Goal: Information Seeking & Learning: Learn about a topic

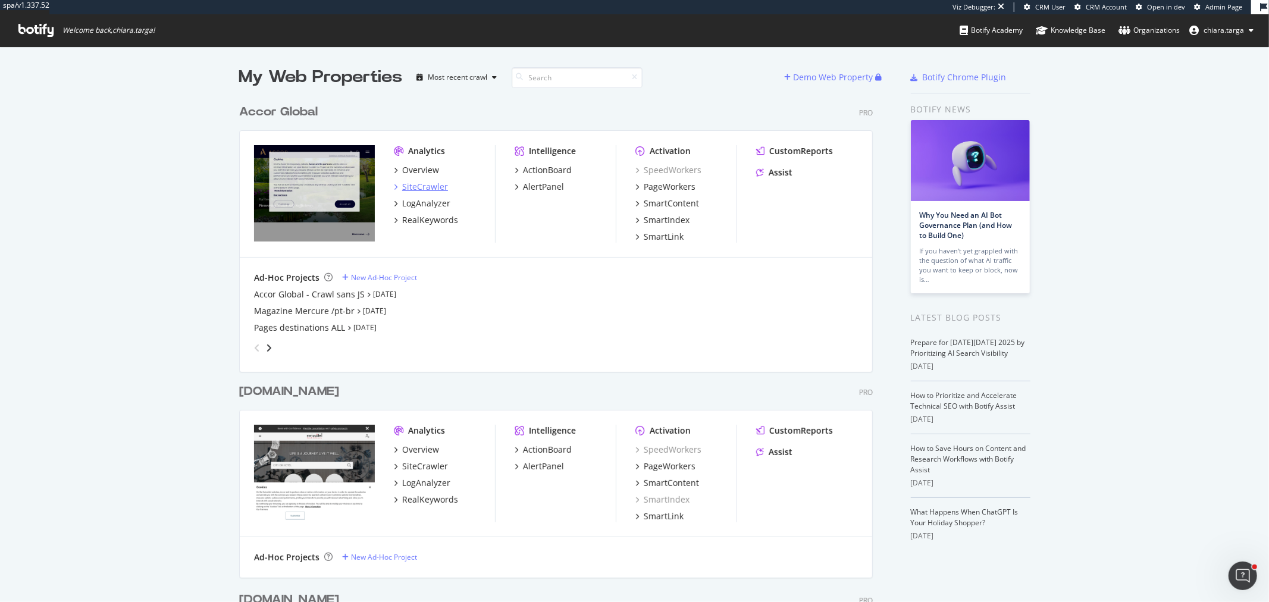
click at [412, 188] on div "SiteCrawler" at bounding box center [425, 187] width 46 height 12
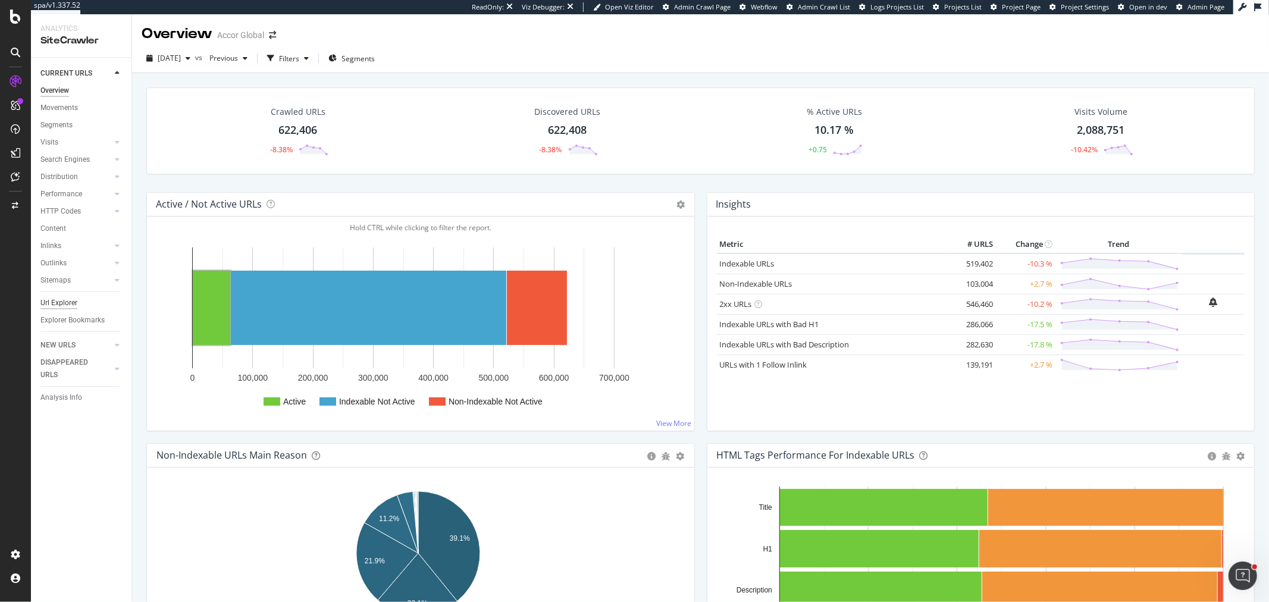
click at [68, 303] on div "Url Explorer" at bounding box center [58, 303] width 37 height 12
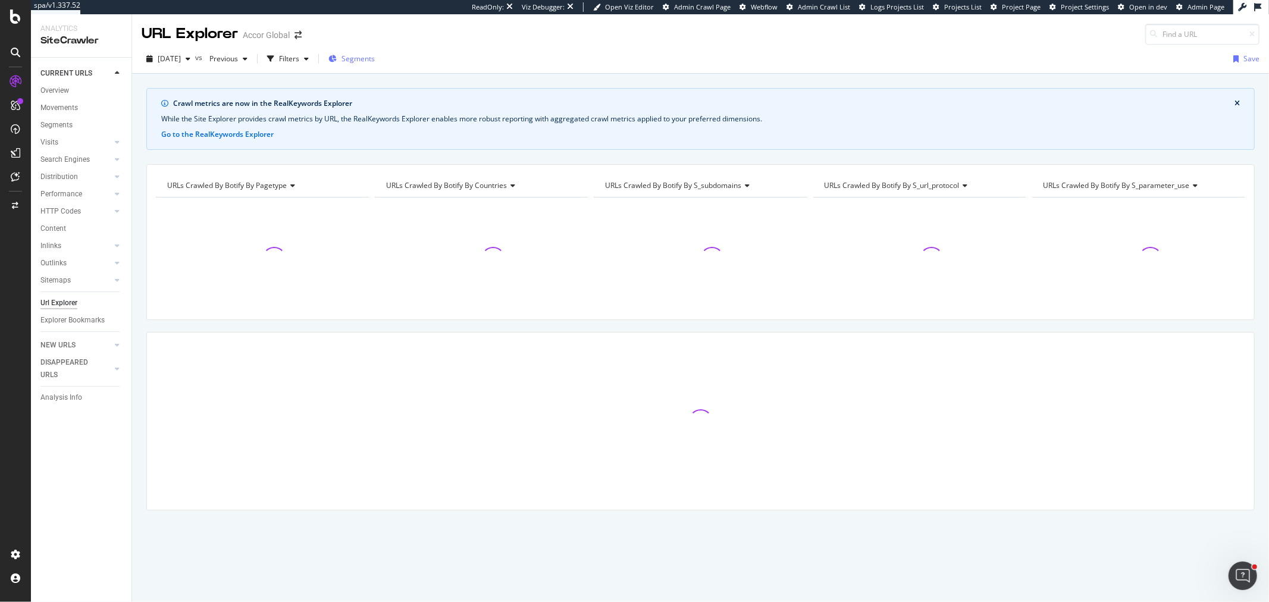
click at [359, 58] on div "Segments" at bounding box center [351, 59] width 46 height 10
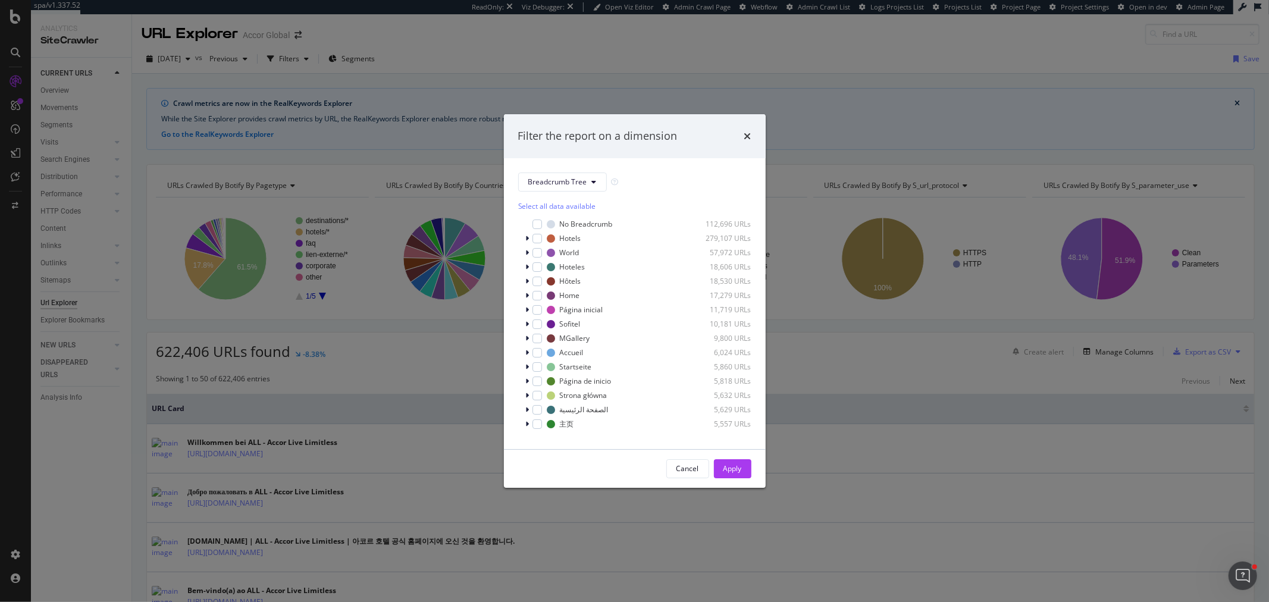
click at [548, 192] on div "Select all data available No Breadcrumb 112,696 URLs Hotels 279,107 URLs World …" at bounding box center [634, 313] width 233 height 243
click at [548, 187] on button "Breadcrumb Tree" at bounding box center [562, 182] width 89 height 19
click at [543, 224] on span "pagetype" at bounding box center [566, 225] width 77 height 11
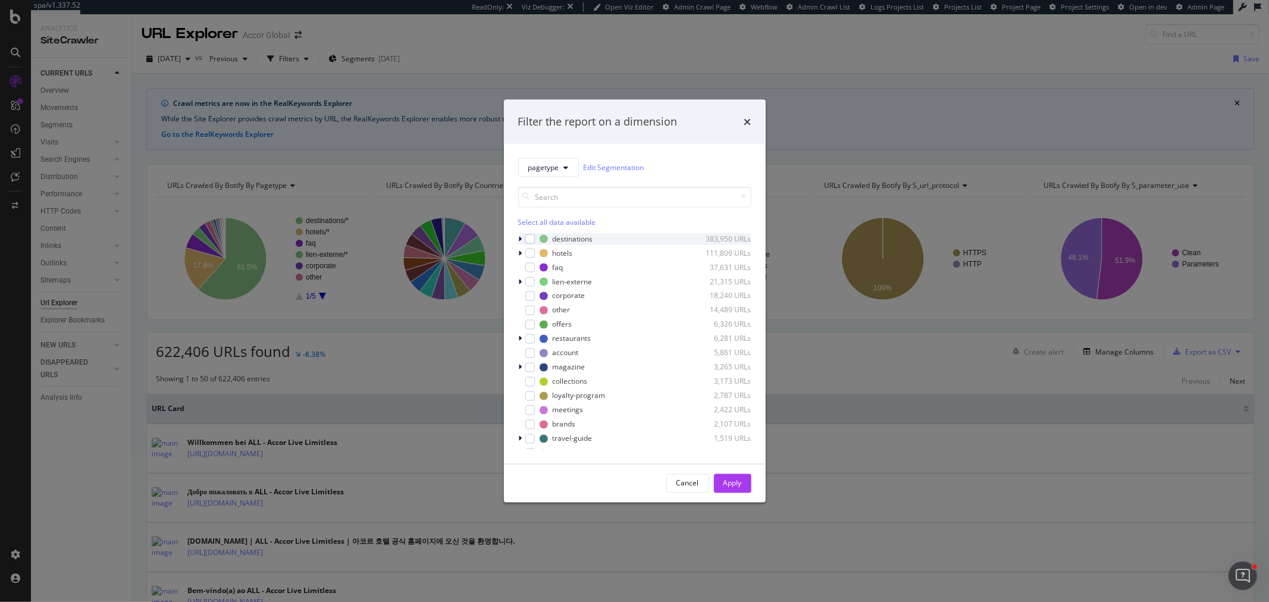
click at [521, 240] on icon "modal" at bounding box center [521, 238] width 4 height 7
click at [526, 252] on icon "modal" at bounding box center [528, 250] width 4 height 7
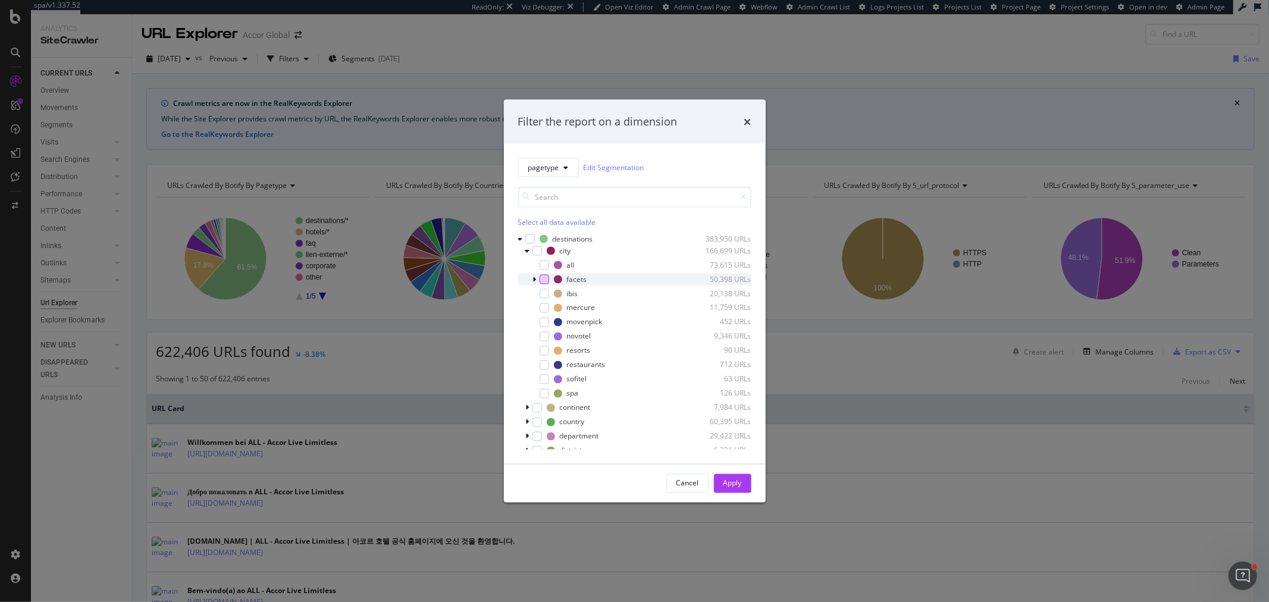
click at [542, 276] on div "modal" at bounding box center [545, 279] width 10 height 10
click at [723, 478] on div "Apply" at bounding box center [732, 483] width 18 height 10
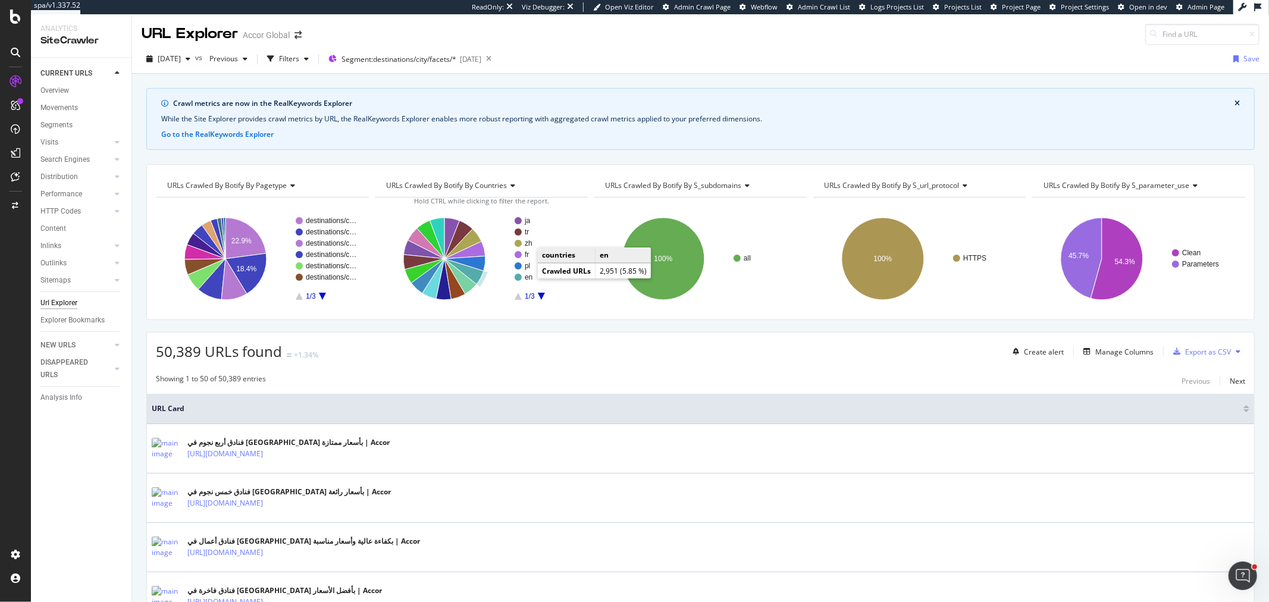
click at [525, 273] on text "en" at bounding box center [529, 277] width 8 height 8
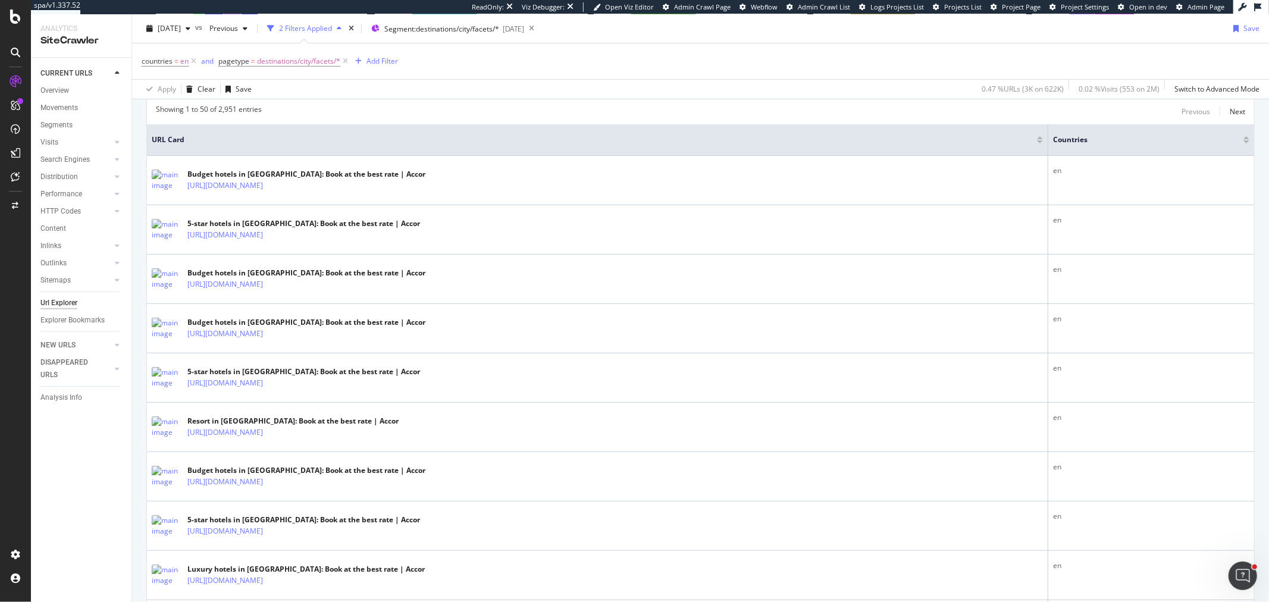
scroll to position [330, 0]
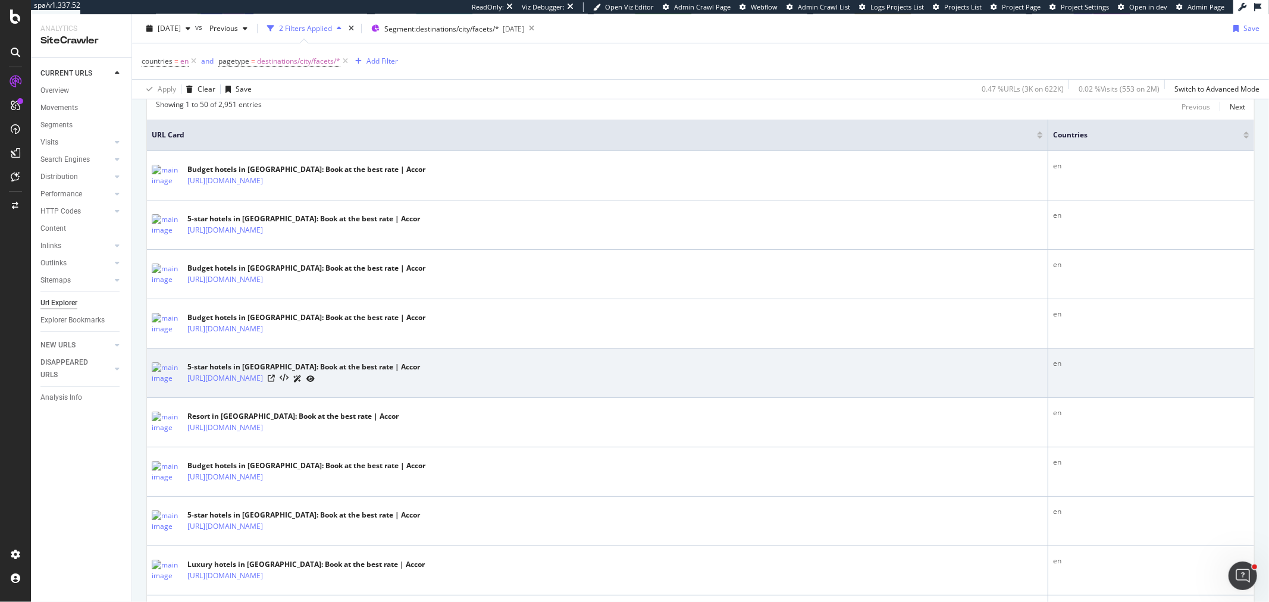
click at [315, 378] on icon at bounding box center [310, 378] width 8 height 7
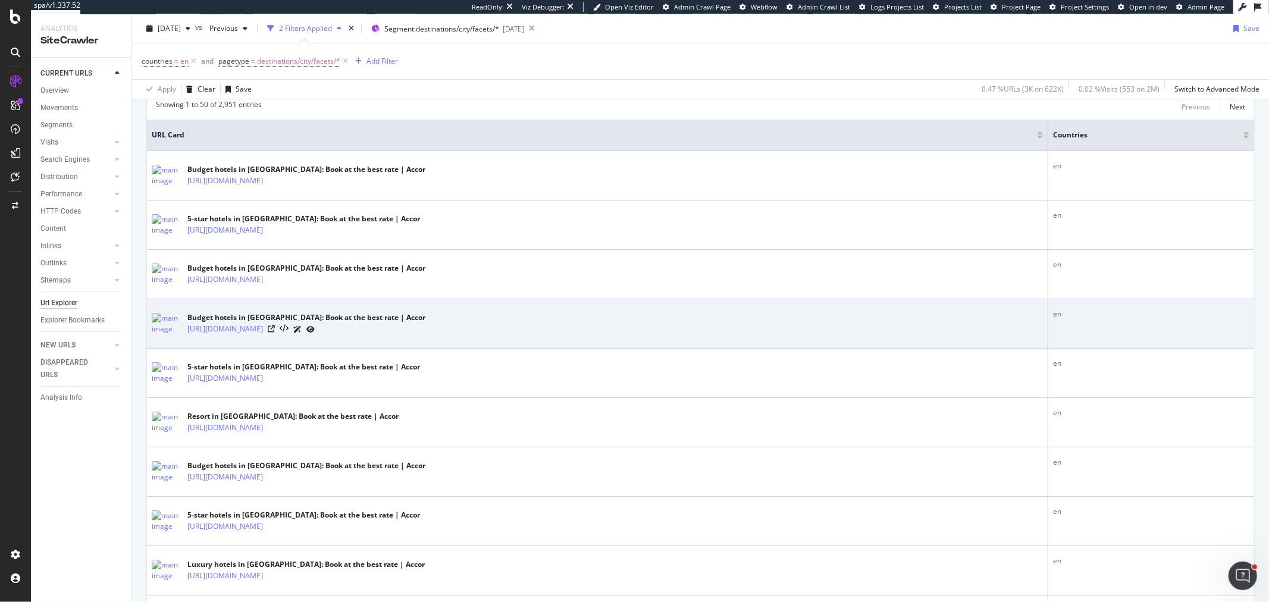
click at [315, 327] on icon at bounding box center [310, 329] width 8 height 7
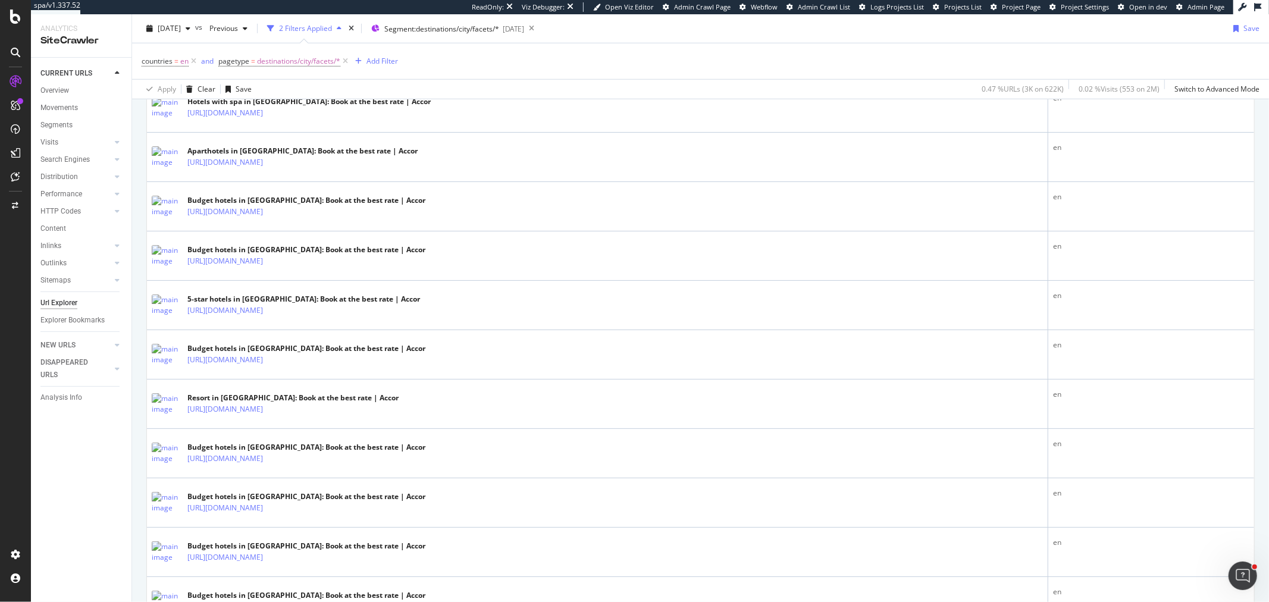
scroll to position [925, 0]
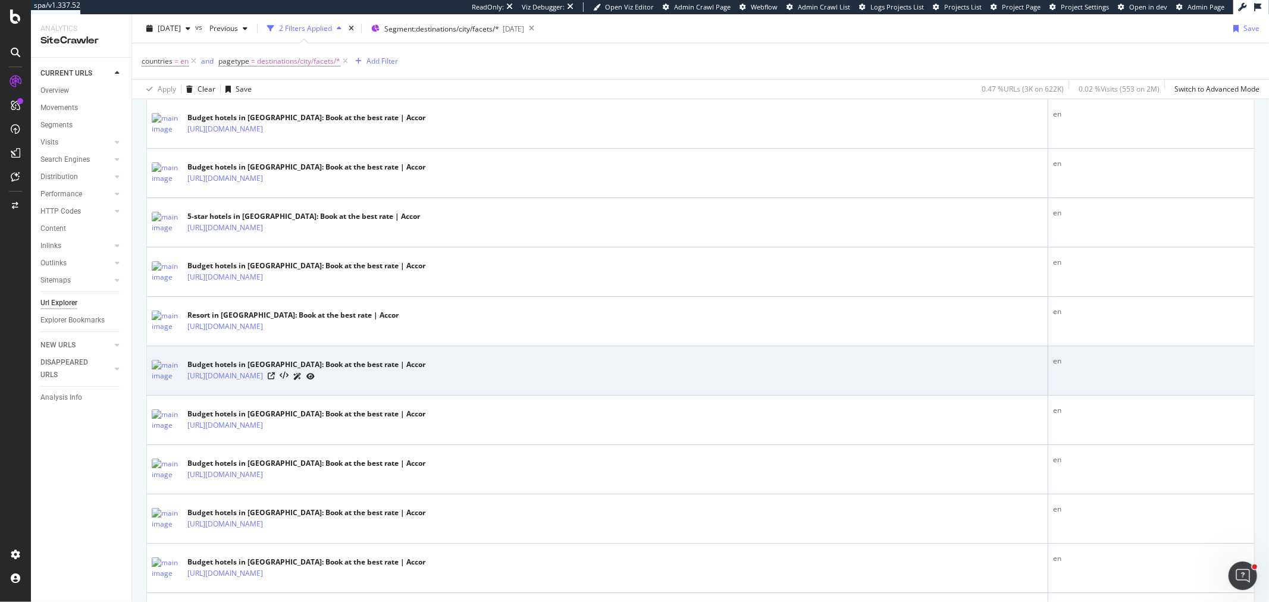
click at [315, 377] on icon at bounding box center [310, 376] width 8 height 7
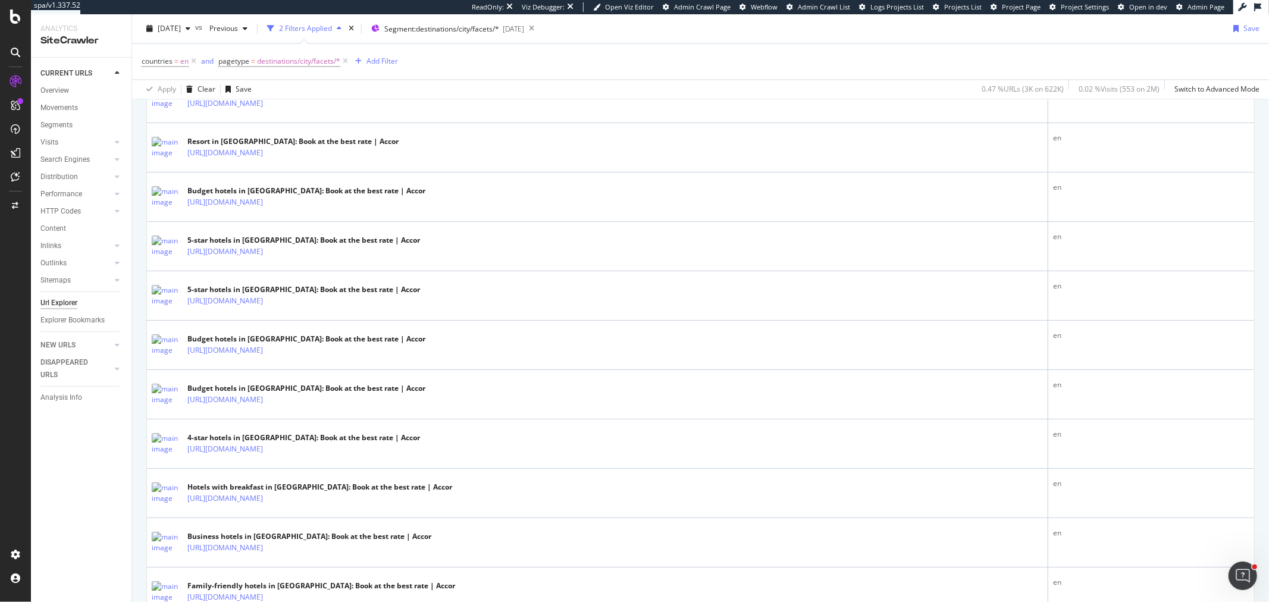
scroll to position [2049, 0]
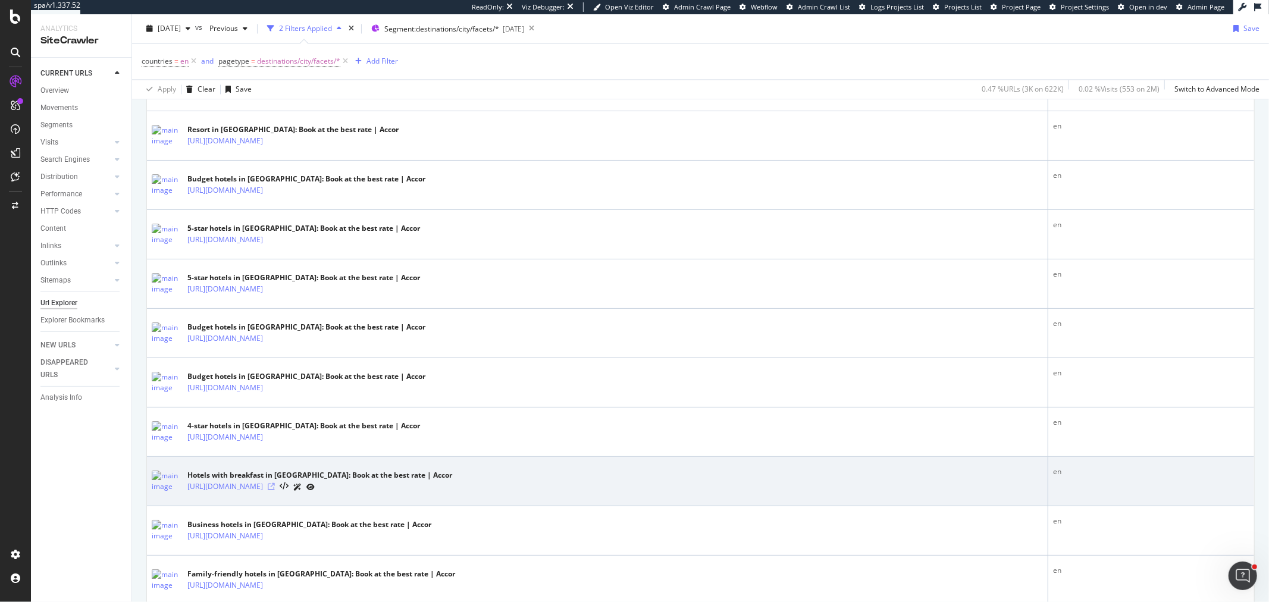
click at [275, 490] on icon at bounding box center [271, 486] width 7 height 7
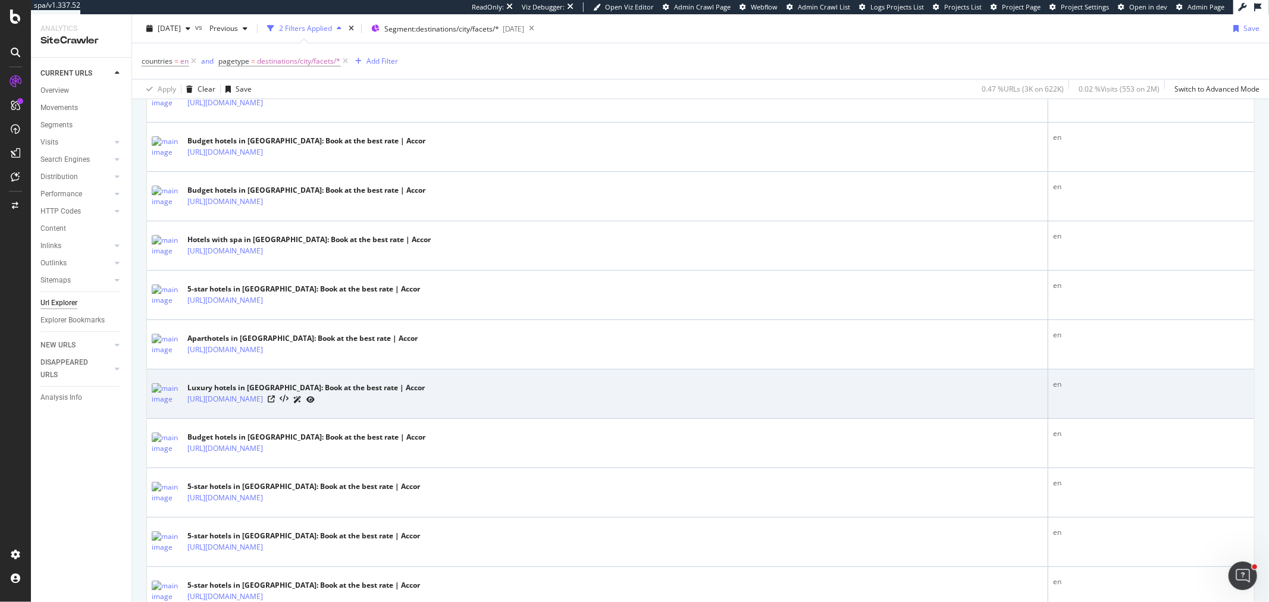
scroll to position [1363, 0]
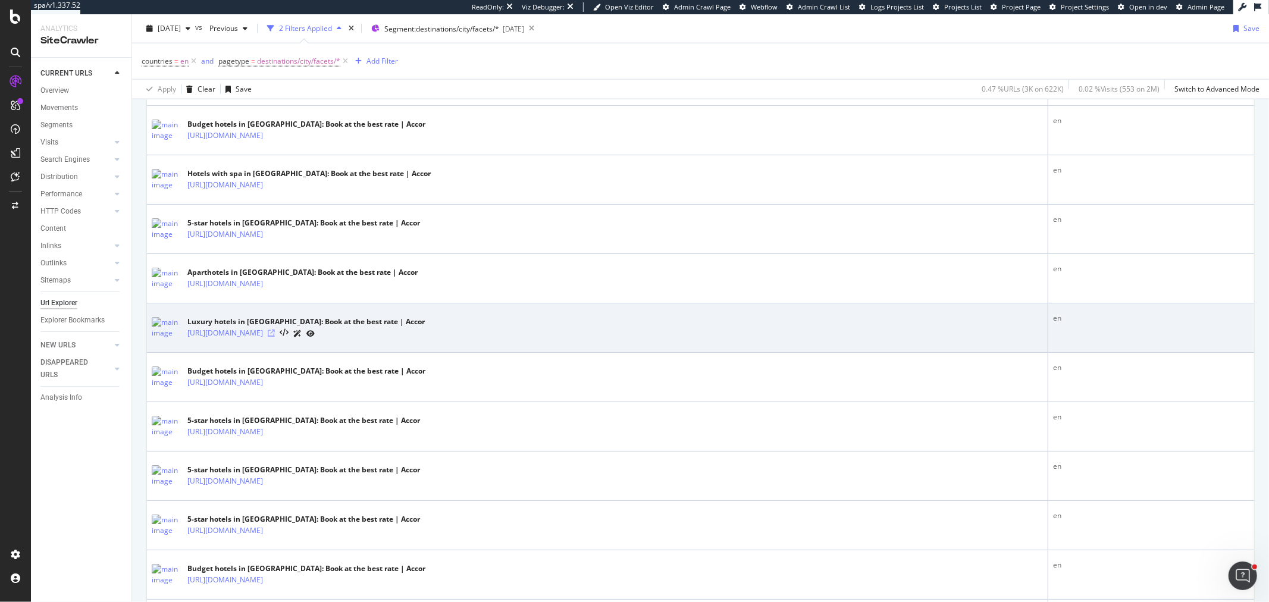
click at [275, 337] on icon at bounding box center [271, 333] width 7 height 7
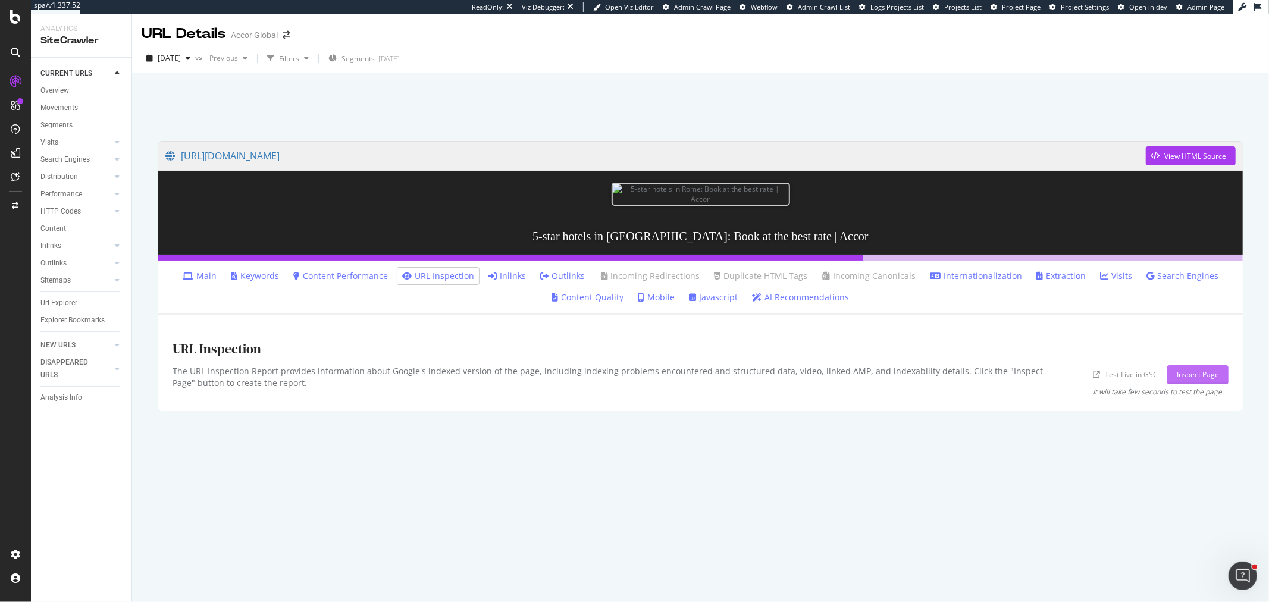
click at [1180, 378] on div "Inspect Page" at bounding box center [1198, 374] width 42 height 10
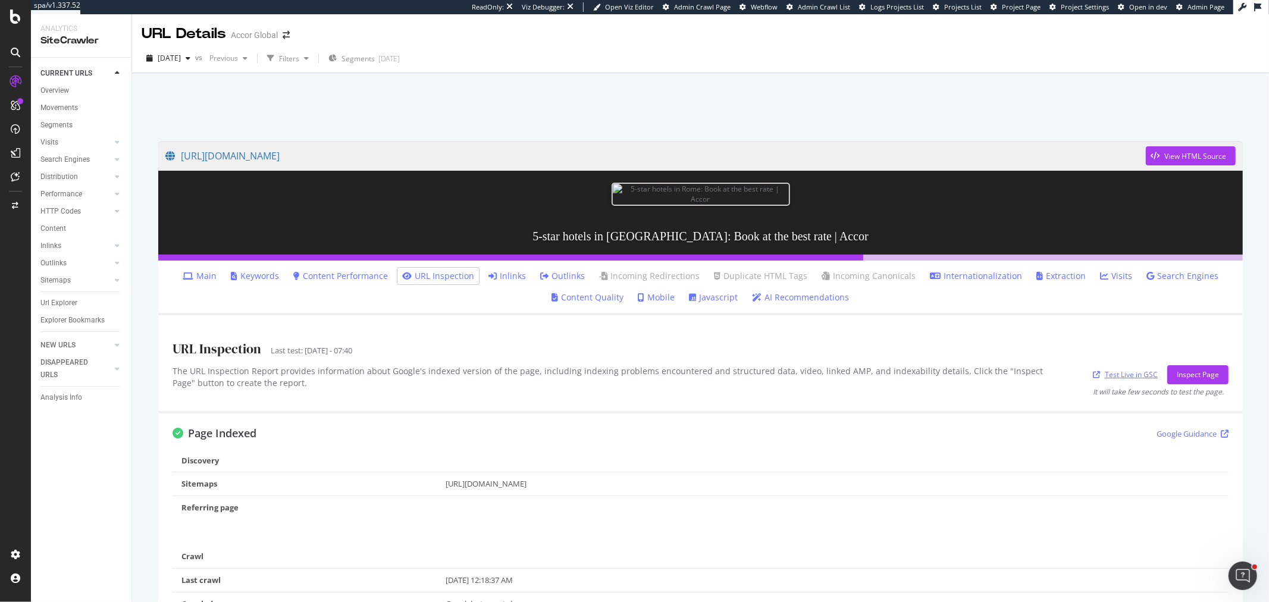
click at [1128, 371] on link "Test Live in GSC" at bounding box center [1125, 374] width 65 height 12
click at [1168, 433] on link "Google Guidance" at bounding box center [1192, 433] width 72 height 11
click at [1184, 372] on div "Inspect Page" at bounding box center [1198, 374] width 42 height 10
click at [500, 158] on link "https://all.accor.com/a/en/destination/city/hotels-rome-v3343/5-stars.html" at bounding box center [655, 156] width 980 height 30
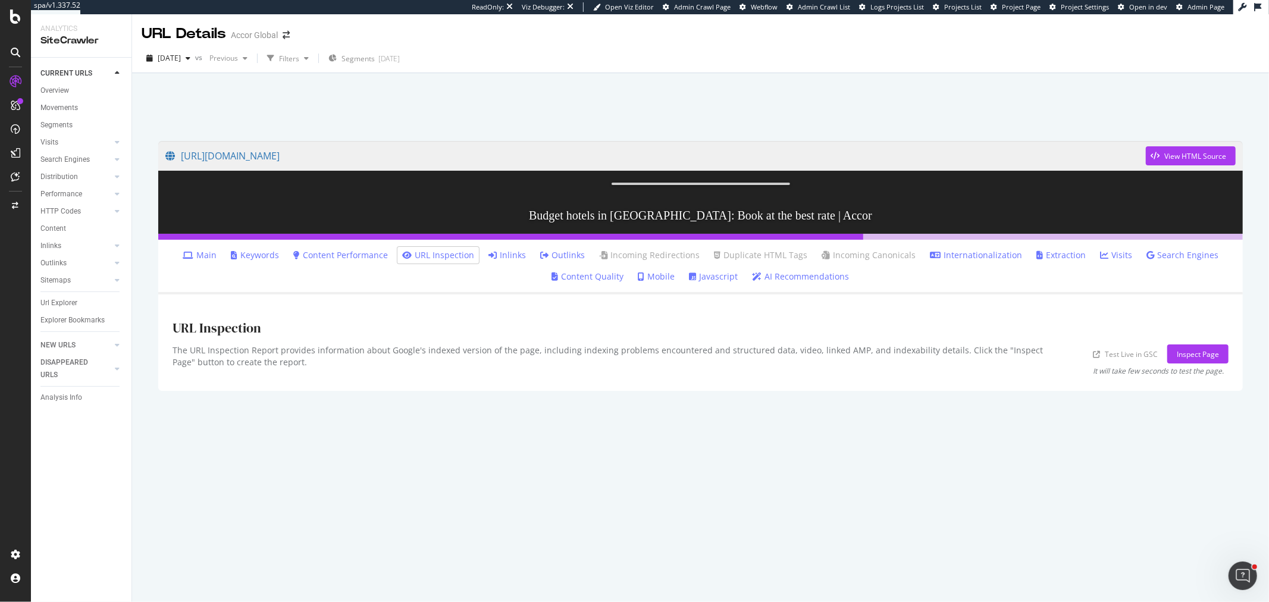
click at [1177, 344] on div "URL Inspection" at bounding box center [701, 327] width 1056 height 36
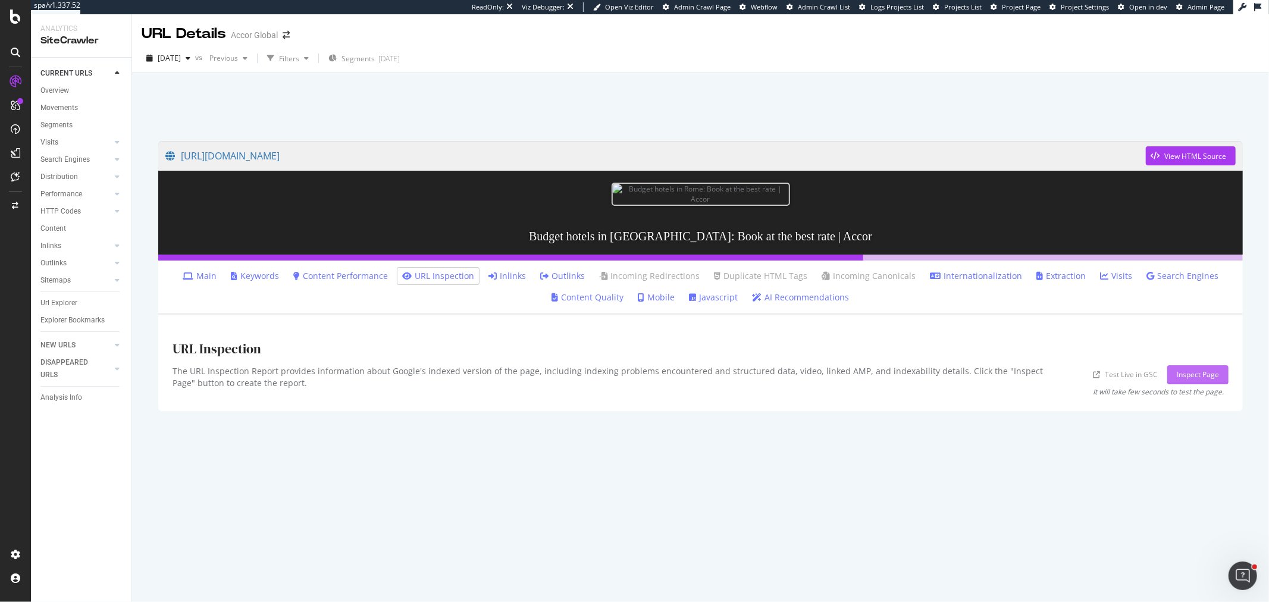
click at [1181, 369] on div "Inspect Page" at bounding box center [1198, 374] width 42 height 10
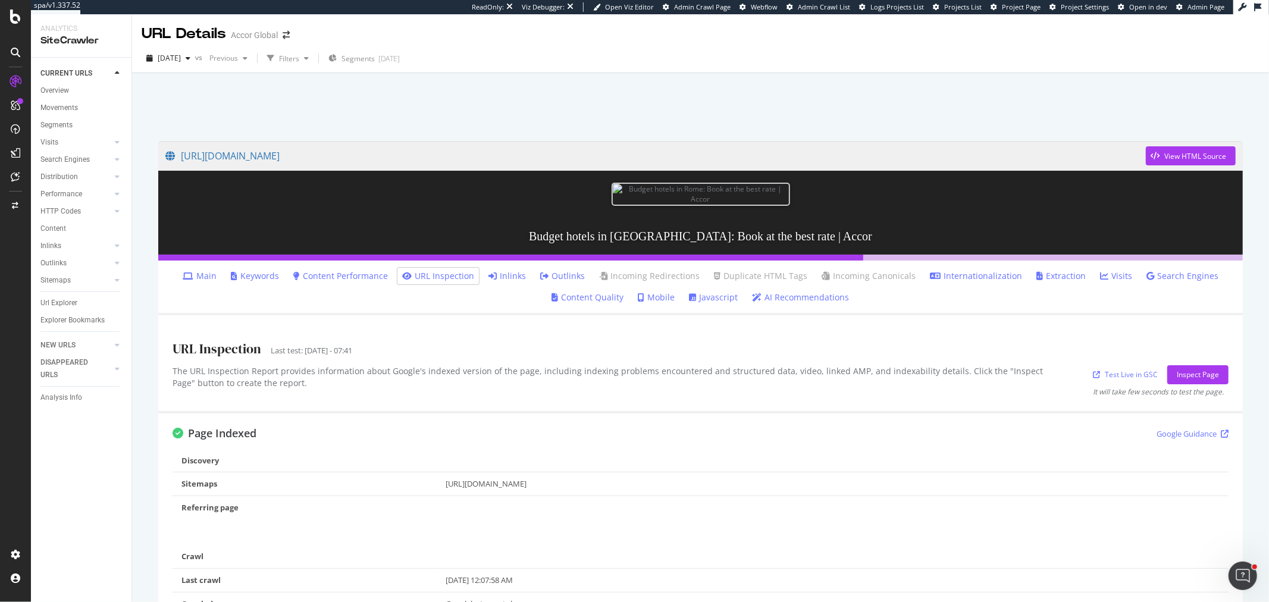
click at [1221, 432] on icon at bounding box center [1225, 434] width 8 height 8
click at [75, 217] on div "PageWorkers" at bounding box center [68, 222] width 49 height 12
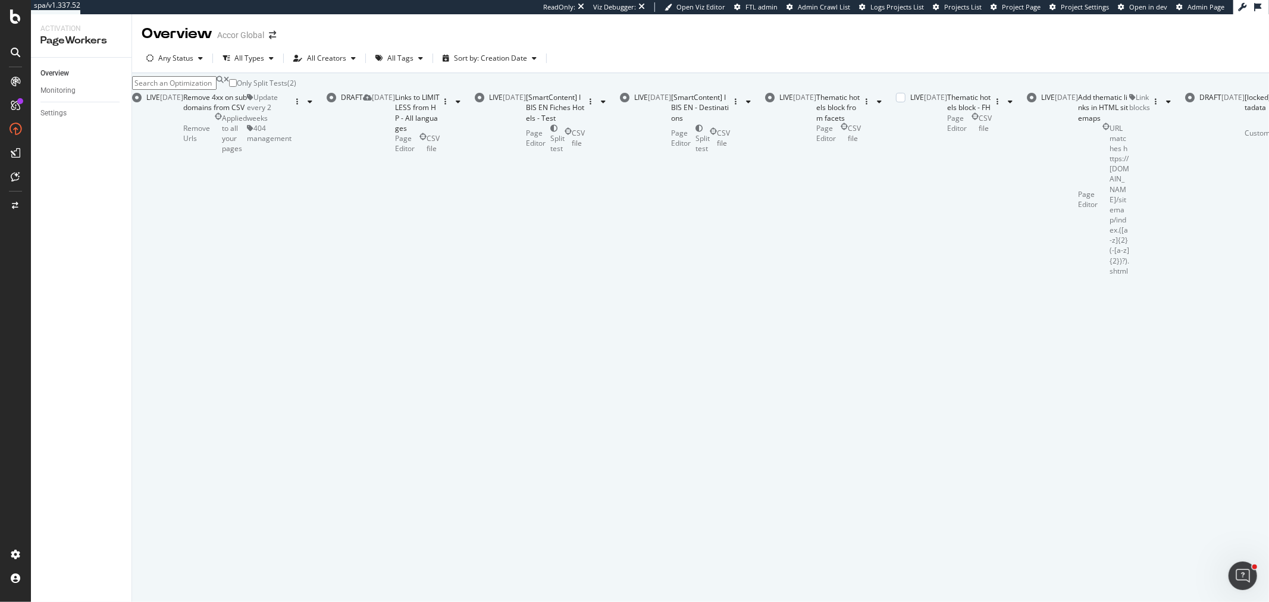
click at [947, 112] on div "Thematic hotels block - FH" at bounding box center [969, 102] width 45 height 20
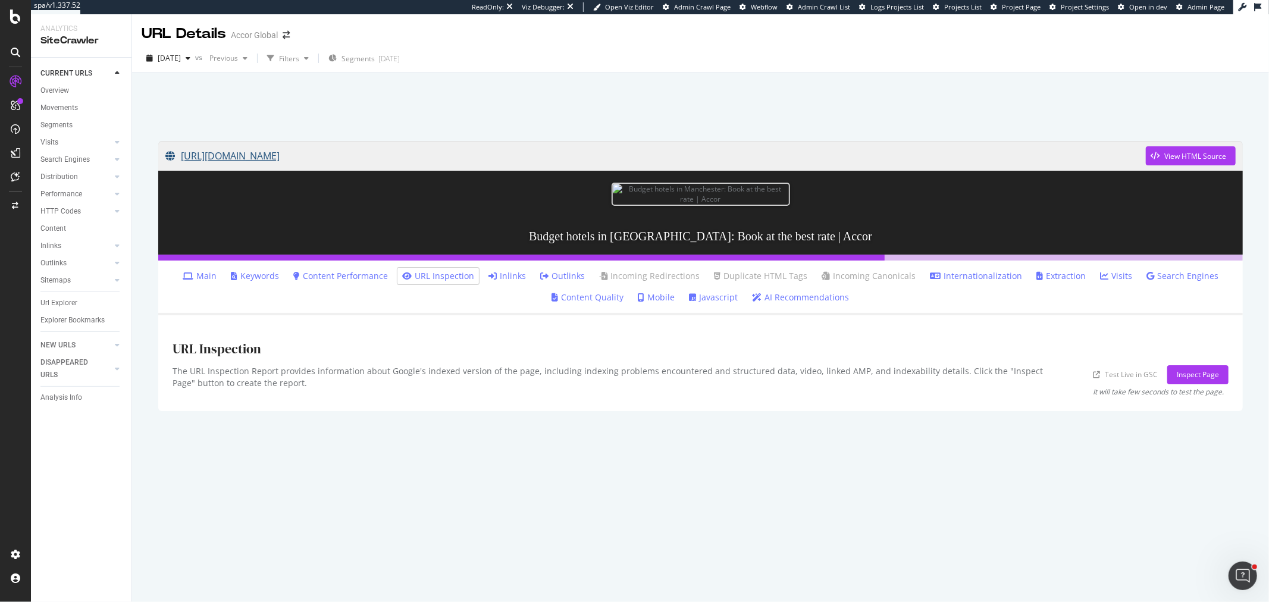
click at [544, 149] on link "[URL][DOMAIN_NAME]" at bounding box center [655, 156] width 980 height 30
click at [66, 221] on div "PageWorkers" at bounding box center [68, 222] width 49 height 12
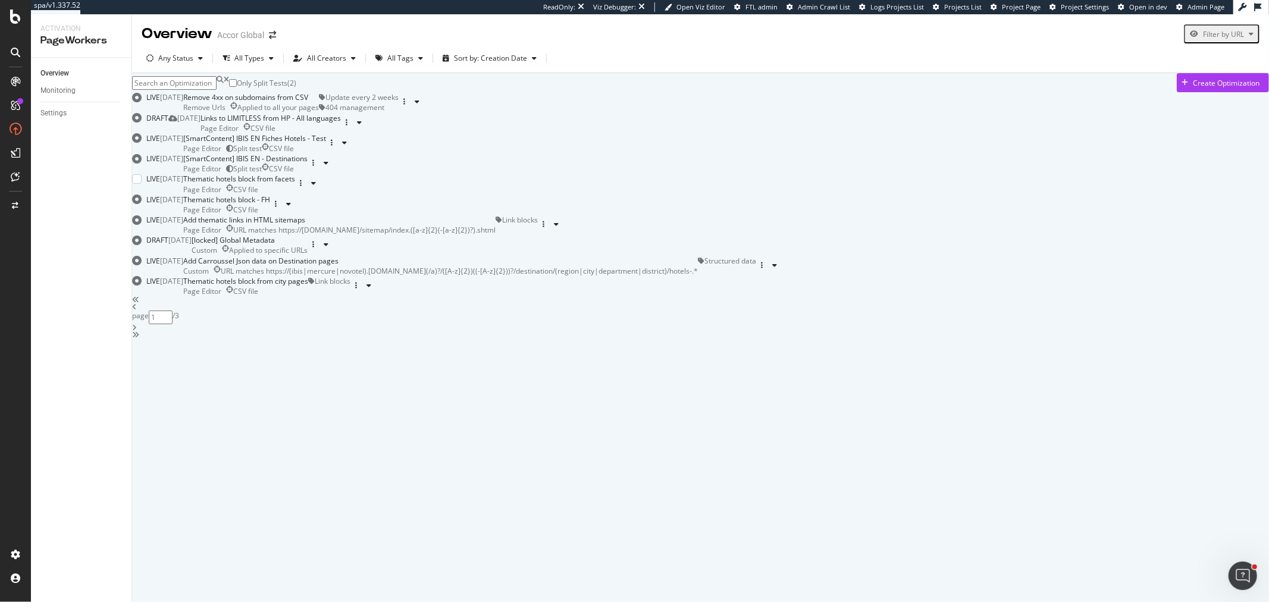
scroll to position [132, 0]
click at [295, 184] on div "Thematic hotels block from facets" at bounding box center [239, 179] width 112 height 10
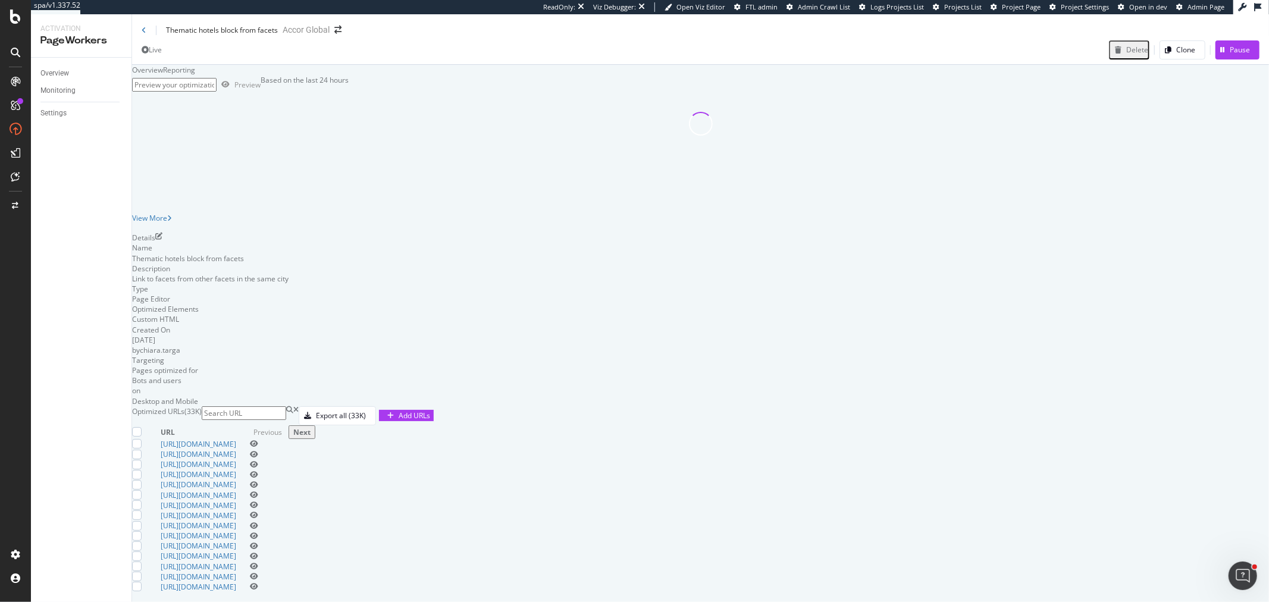
click at [195, 75] on div "Reporting" at bounding box center [179, 70] width 32 height 10
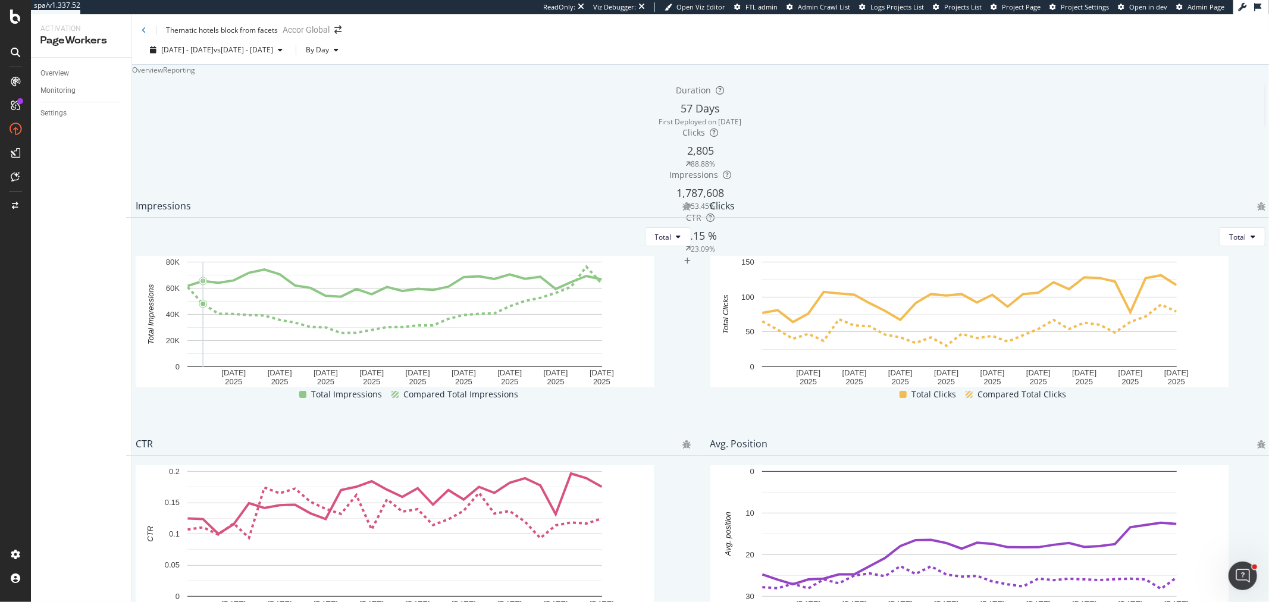
click at [139, 33] on div "Thematic hotels block from facets Accor Global" at bounding box center [700, 24] width 1137 height 21
click at [145, 34] on icon at bounding box center [144, 30] width 5 height 7
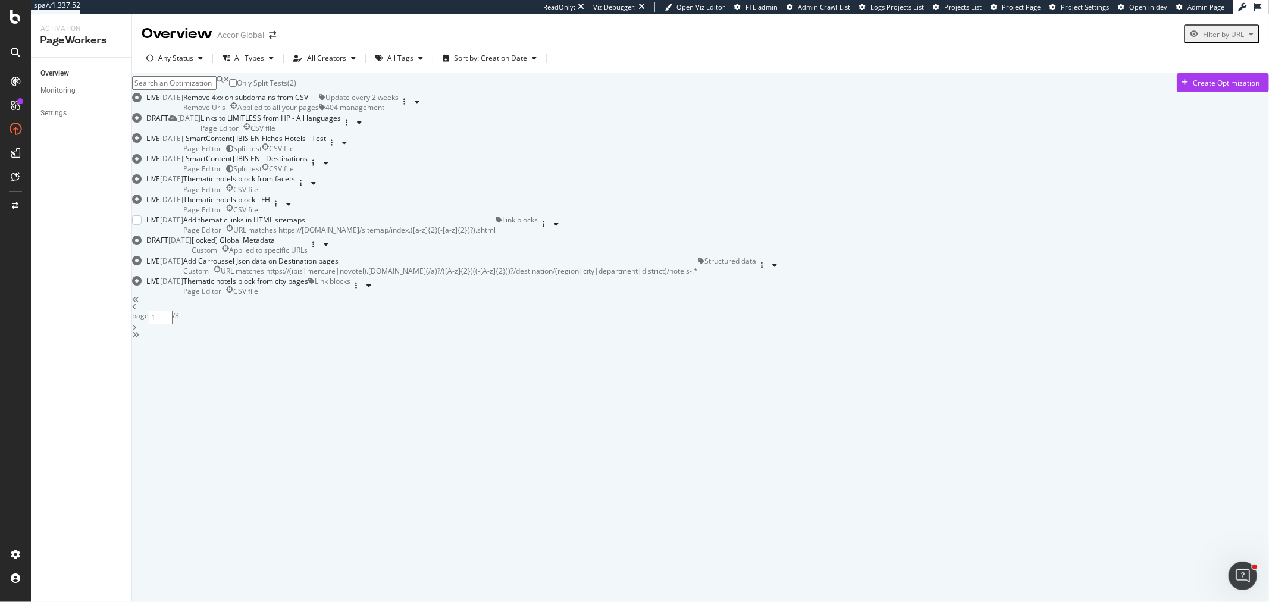
scroll to position [313, 0]
click at [137, 331] on icon "angle-right" at bounding box center [134, 327] width 5 height 7
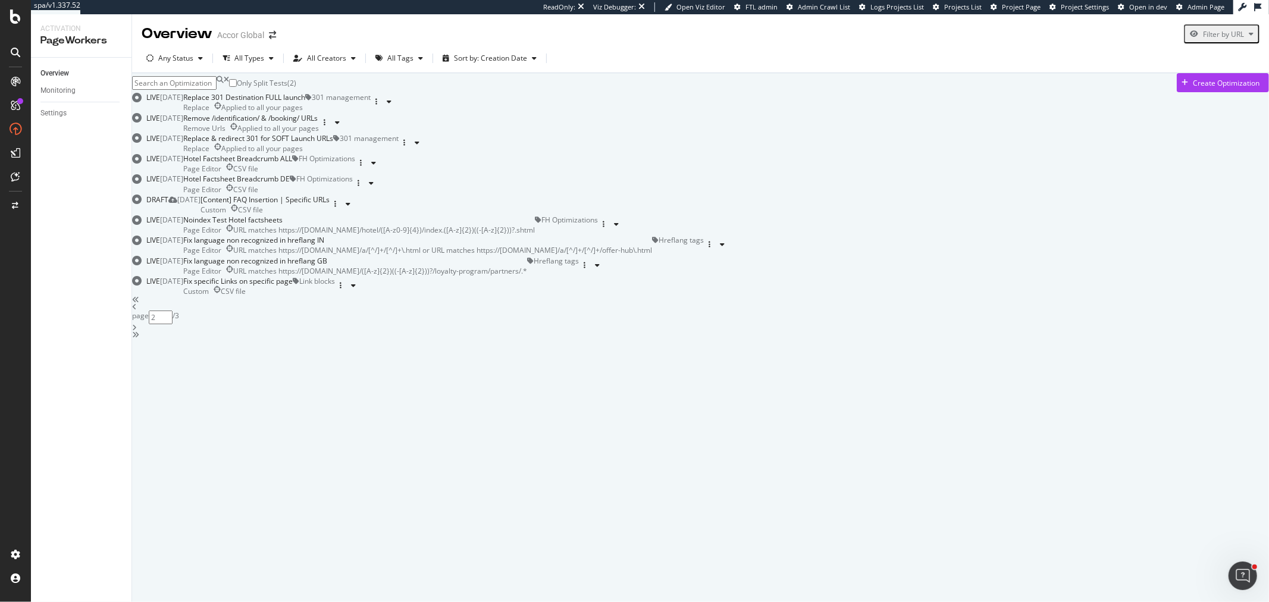
click at [647, 311] on div "angle-left" at bounding box center [700, 306] width 1137 height 7
type input "1"
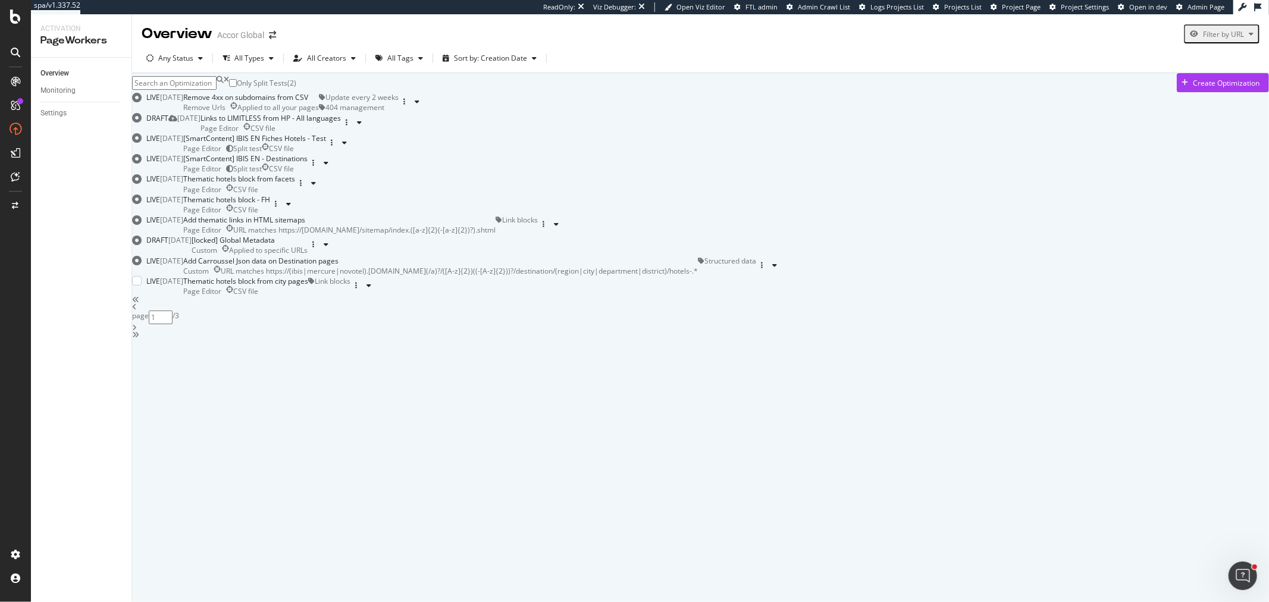
scroll to position [181, 0]
click at [270, 215] on div "Page Editor CSV file" at bounding box center [226, 210] width 87 height 10
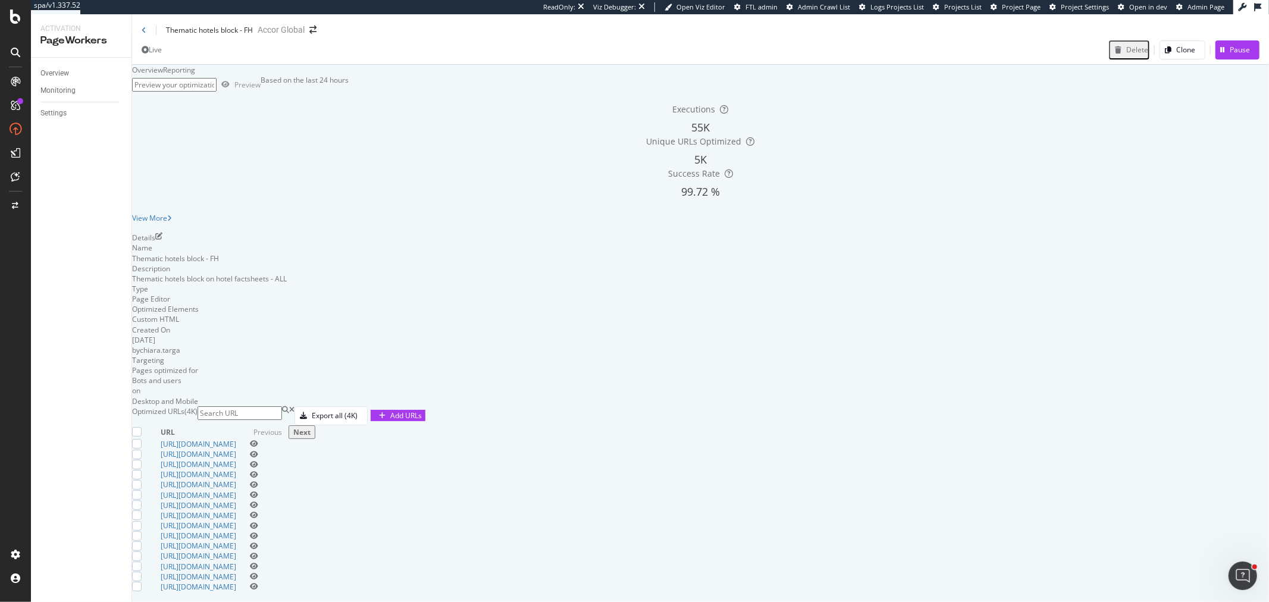
click at [195, 75] on div "Reporting" at bounding box center [179, 70] width 32 height 10
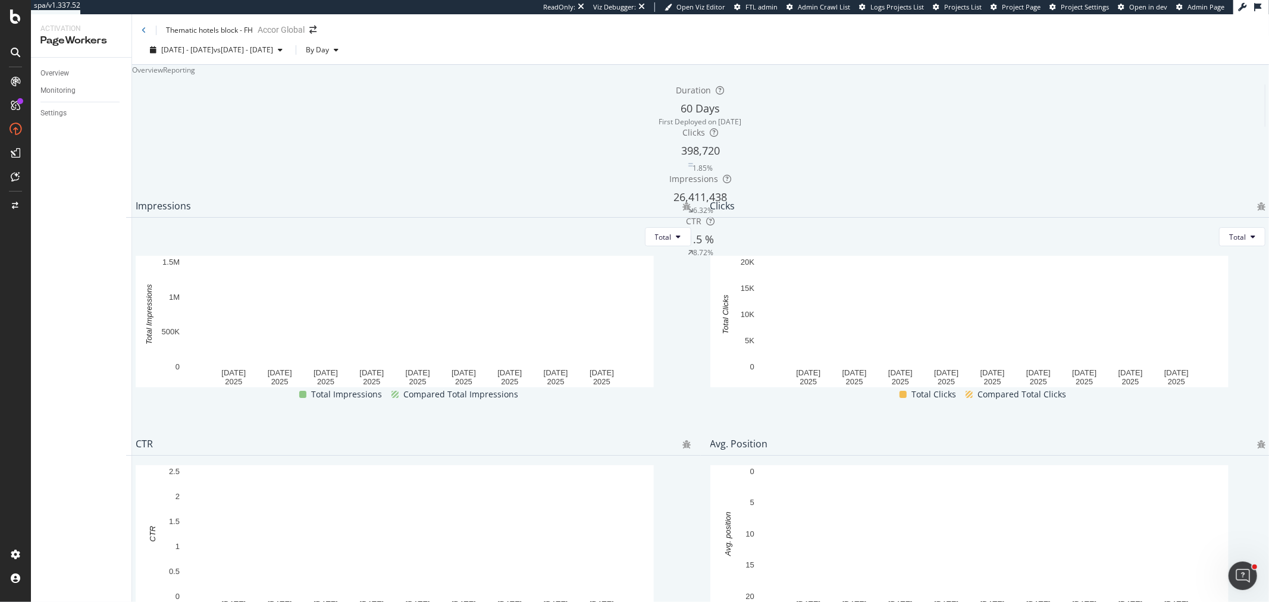
scroll to position [391, 0]
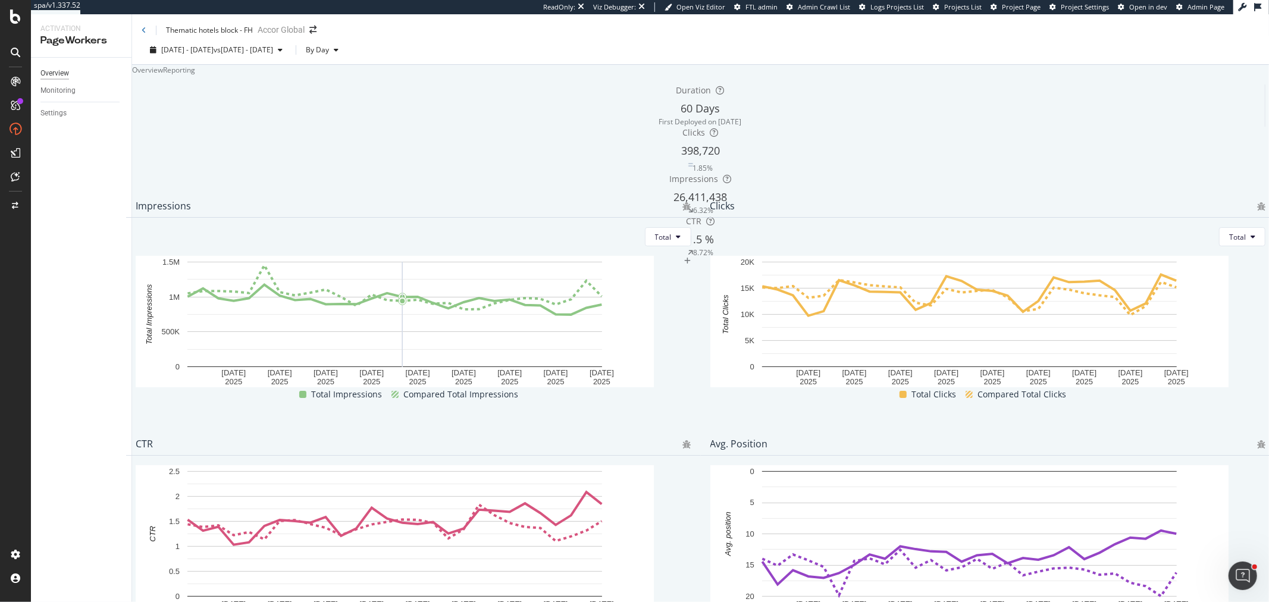
click at [62, 74] on div "Overview" at bounding box center [54, 73] width 29 height 12
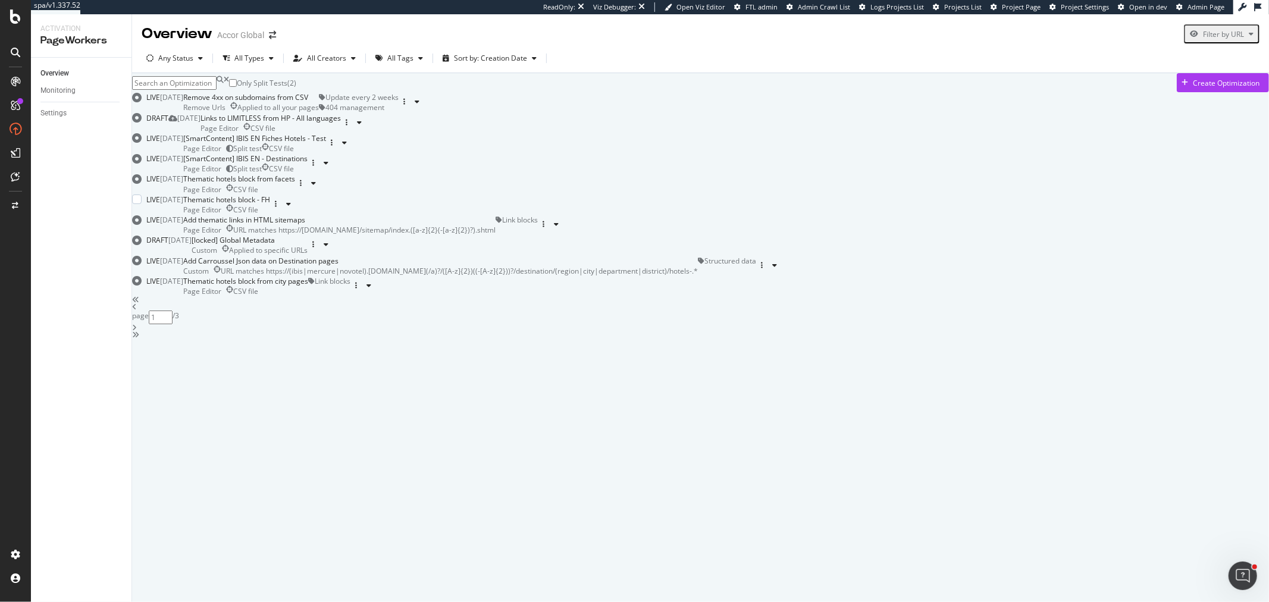
scroll to position [264, 0]
click at [270, 215] on div "Page Editor CSV file" at bounding box center [226, 210] width 87 height 10
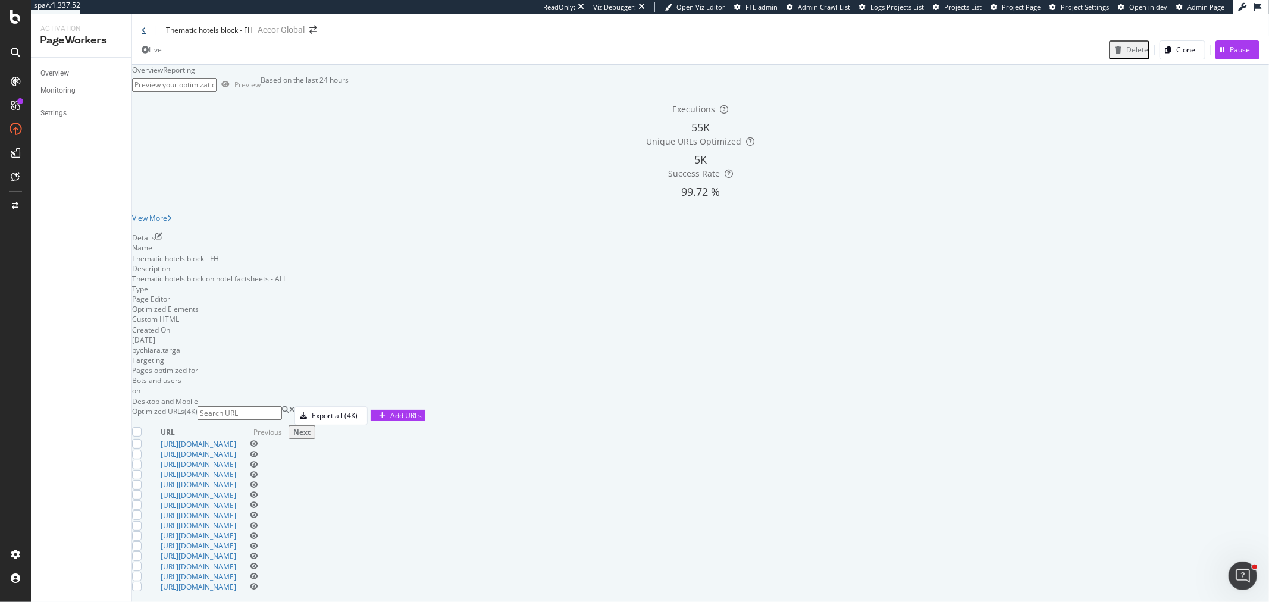
drag, startPoint x: 143, startPoint y: 33, endPoint x: 579, endPoint y: 0, distance: 436.7
click at [143, 33] on icon at bounding box center [144, 30] width 5 height 7
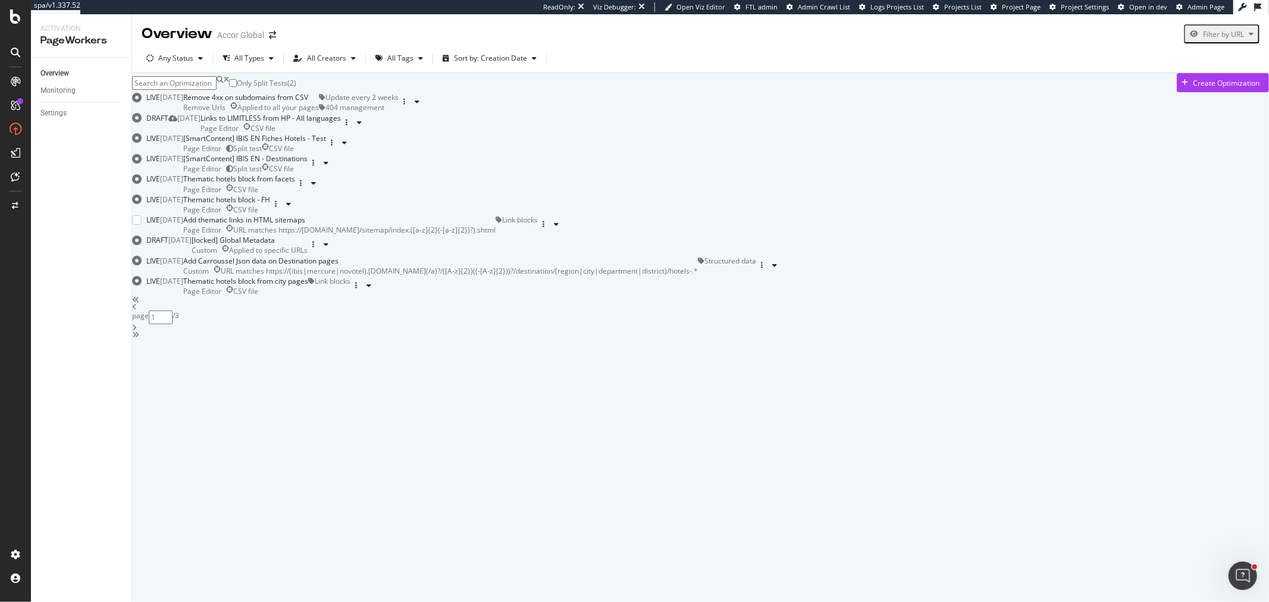
scroll to position [66, 0]
click at [295, 195] on div "Page Editor CSV file" at bounding box center [239, 189] width 112 height 10
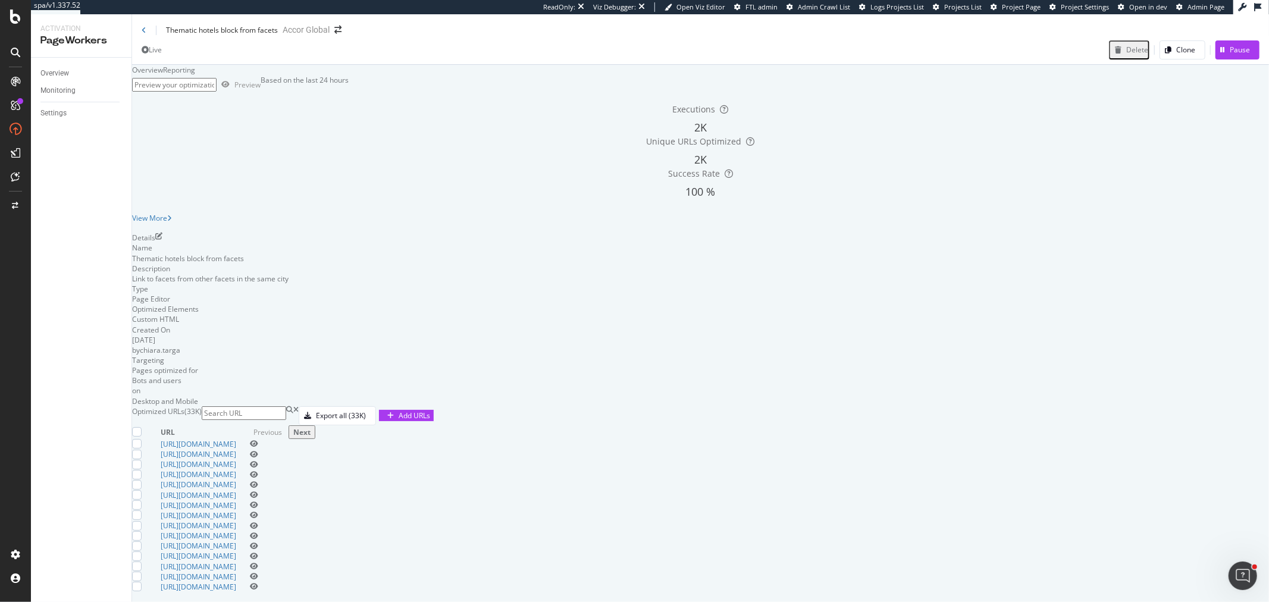
scroll to position [317, 0]
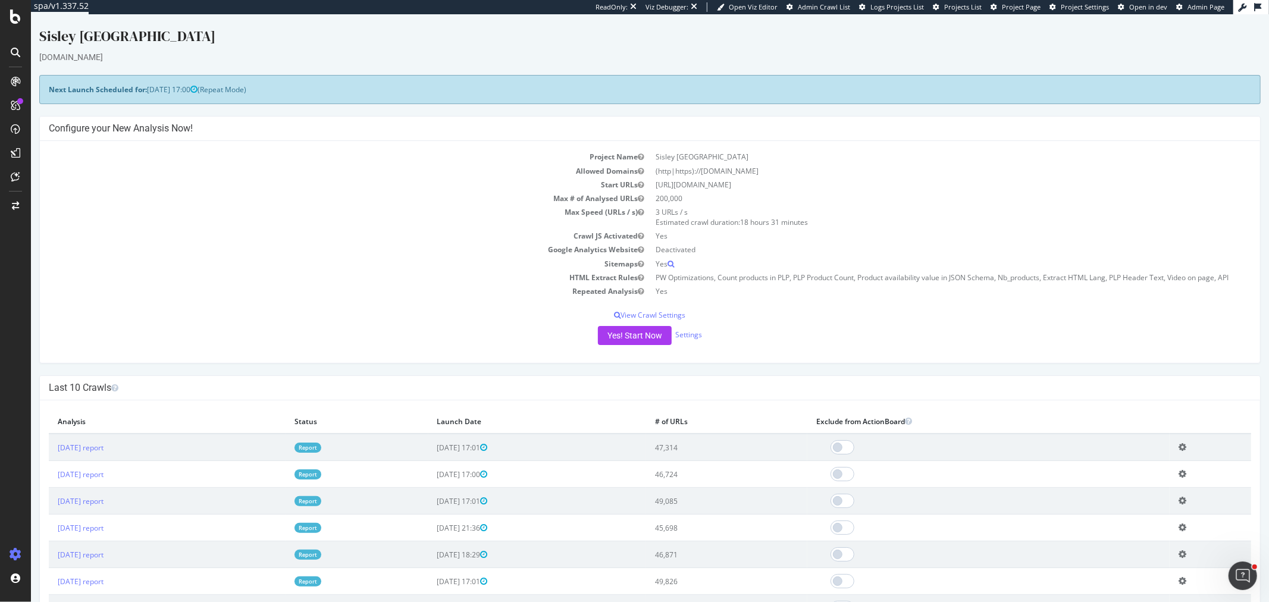
click at [321, 444] on link "Report" at bounding box center [307, 448] width 27 height 10
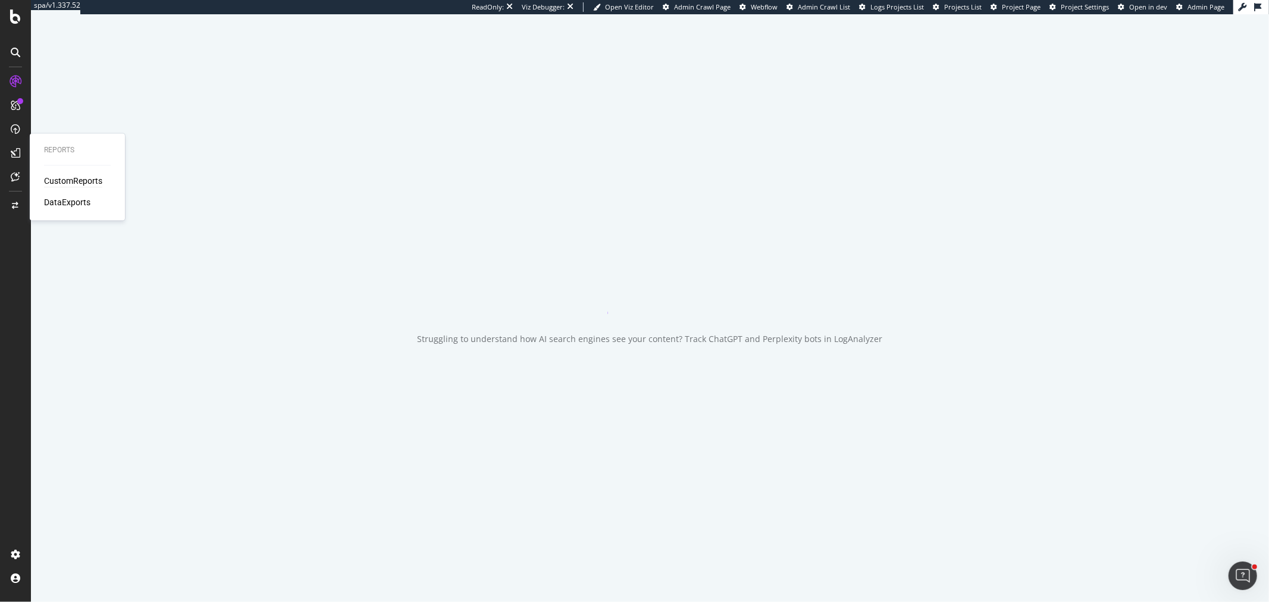
click at [64, 177] on div "CustomReports" at bounding box center [73, 181] width 58 height 12
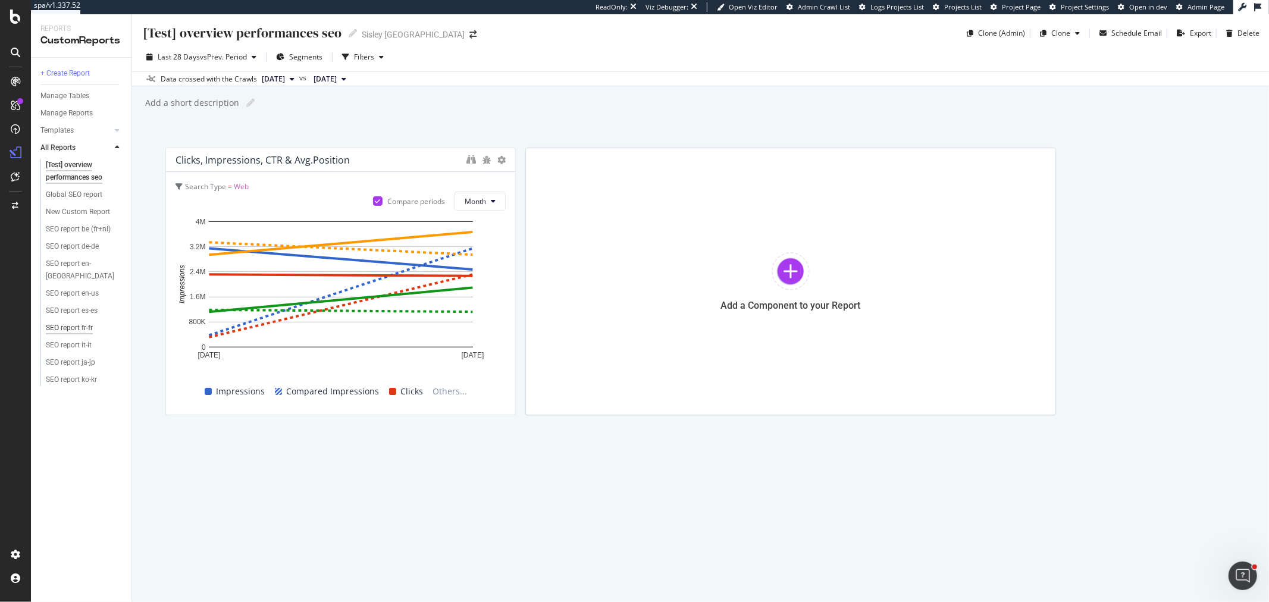
click at [87, 322] on div "SEO report fr-fr" at bounding box center [69, 328] width 47 height 12
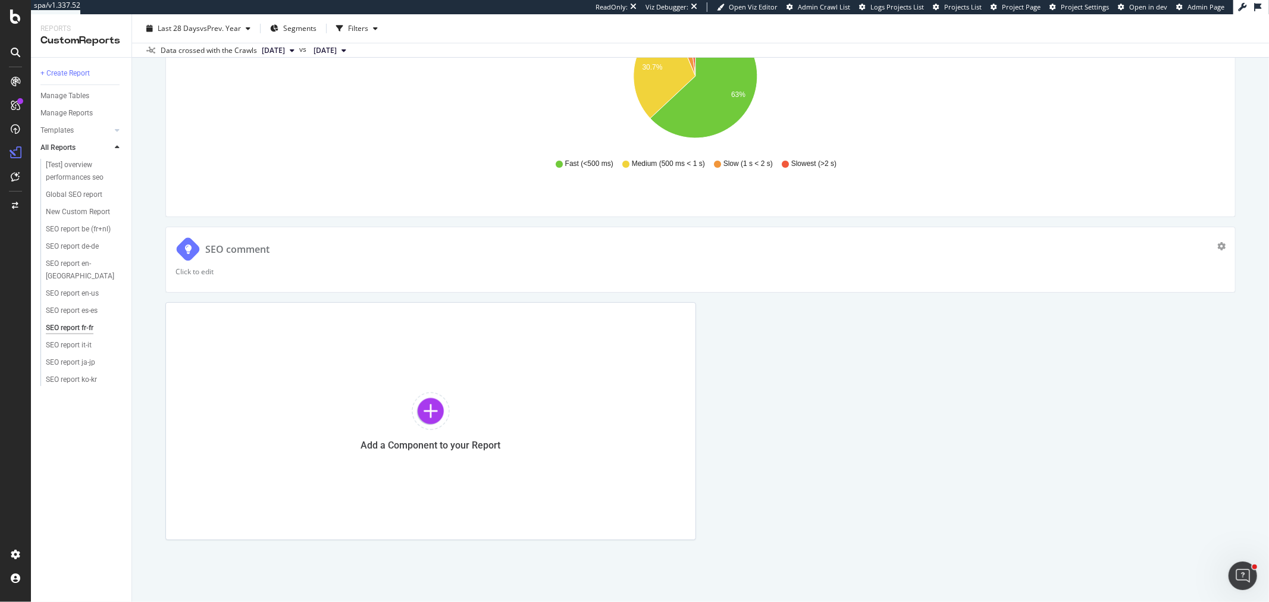
scroll to position [4400, 0]
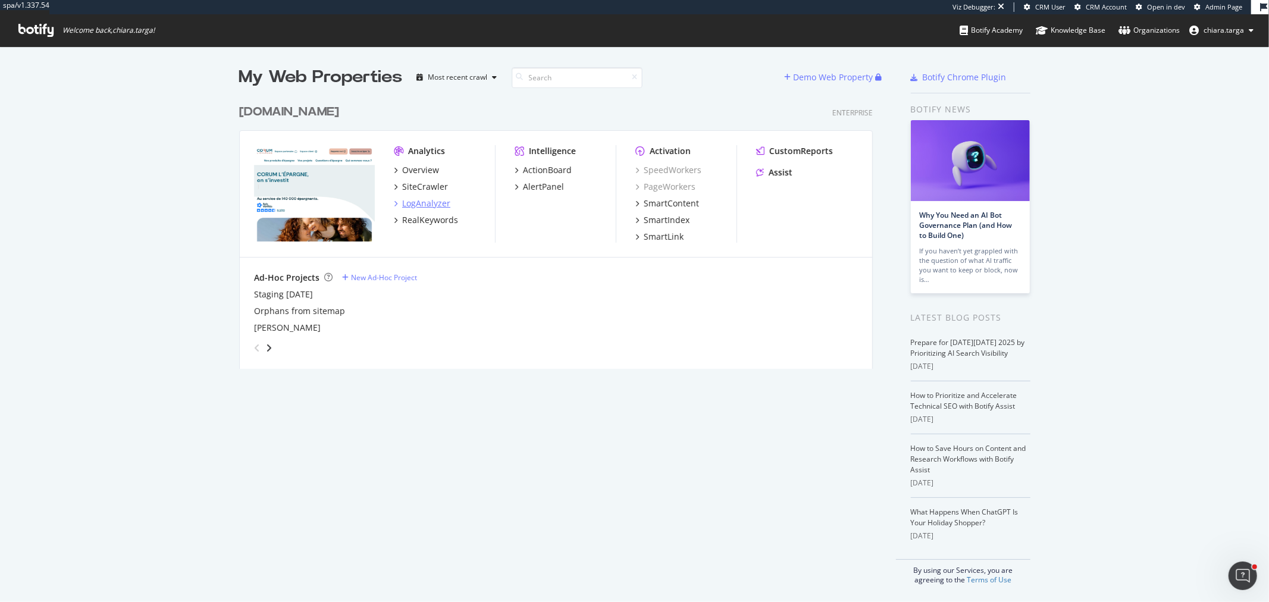
click at [432, 204] on div "LogAnalyzer" at bounding box center [426, 203] width 48 height 12
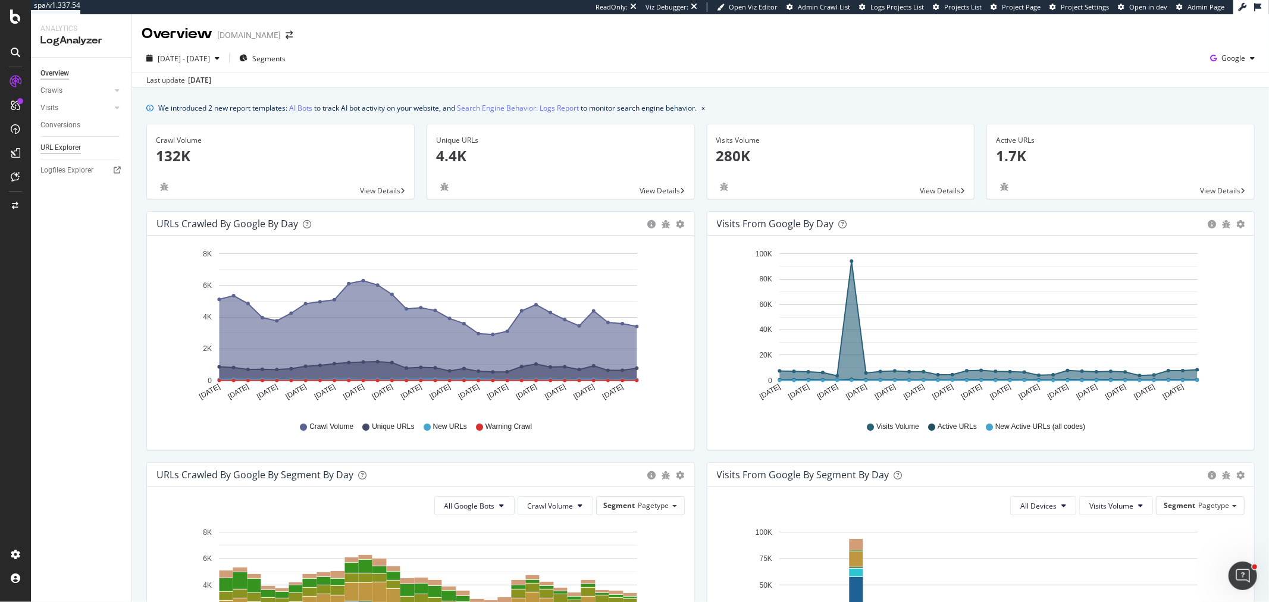
click at [64, 146] on div "URL Explorer" at bounding box center [60, 148] width 40 height 12
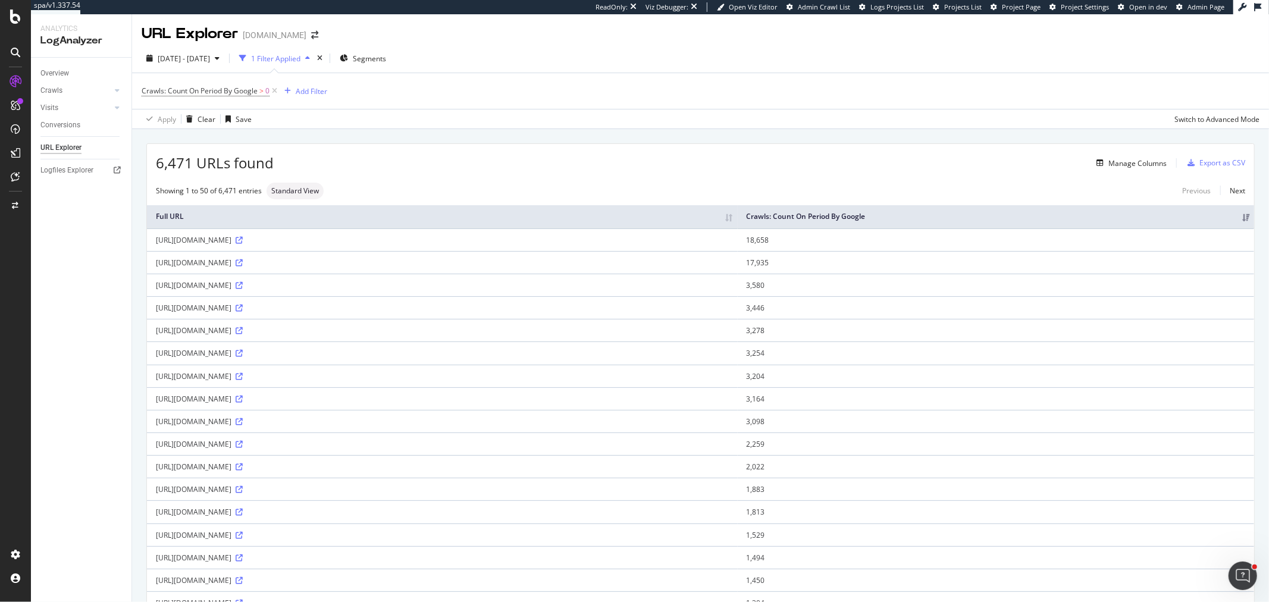
click at [244, 96] on span "Crawls: Count On Period By Google > 0" at bounding box center [211, 91] width 138 height 17
click at [244, 93] on span "Crawls: Count On Period By Google" at bounding box center [200, 91] width 116 height 10
click at [204, 137] on div "Greater than" at bounding box center [217, 137] width 131 height 19
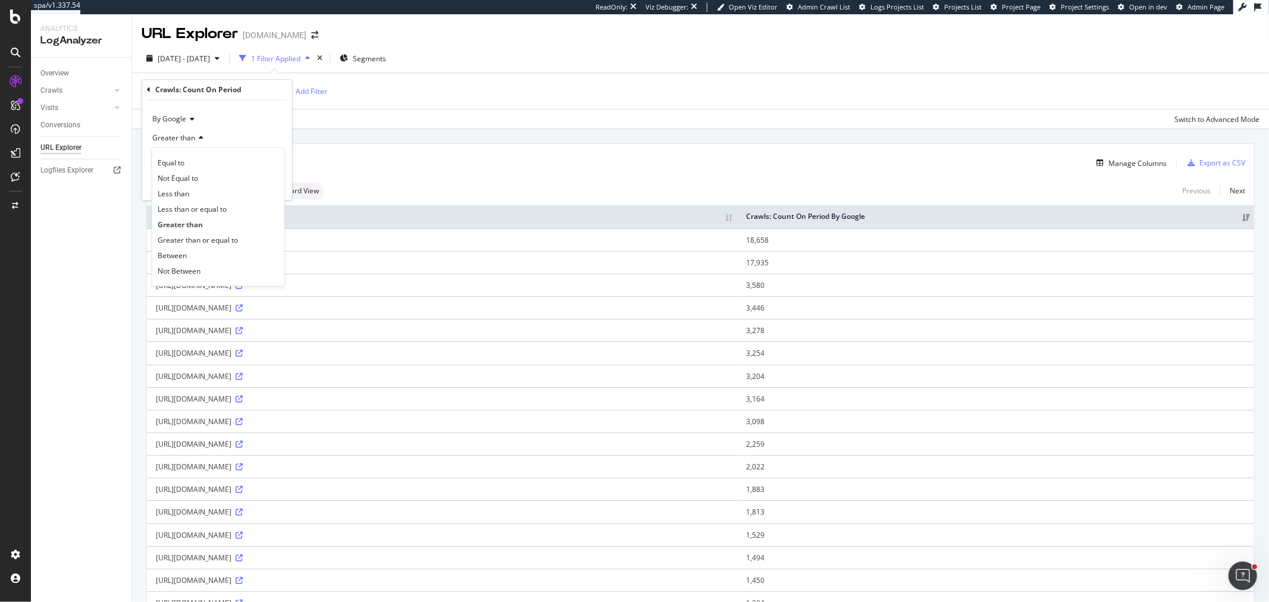
click at [194, 120] on div "By Google" at bounding box center [217, 118] width 131 height 19
click at [217, 296] on div "By OpenAI" at bounding box center [218, 293] width 127 height 15
click at [272, 189] on div "Apply" at bounding box center [273, 185] width 18 height 10
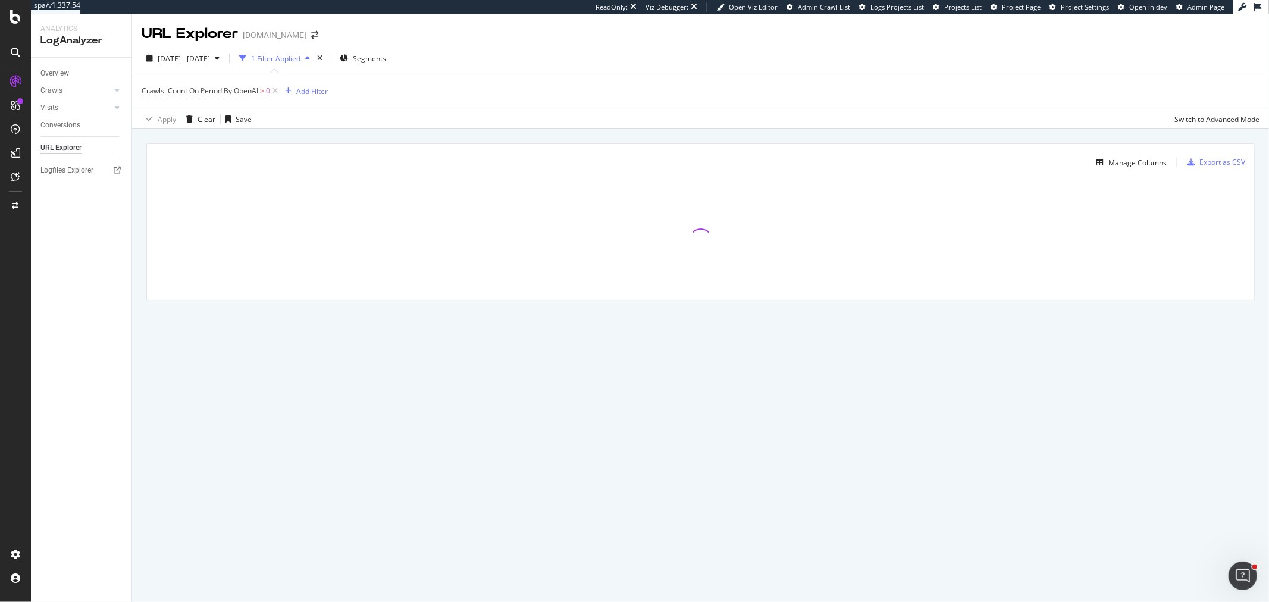
click at [1161, 146] on div "Manage Columns Export as CSV" at bounding box center [700, 158] width 1107 height 28
click at [1146, 162] on div "Manage Columns" at bounding box center [1137, 163] width 58 height 10
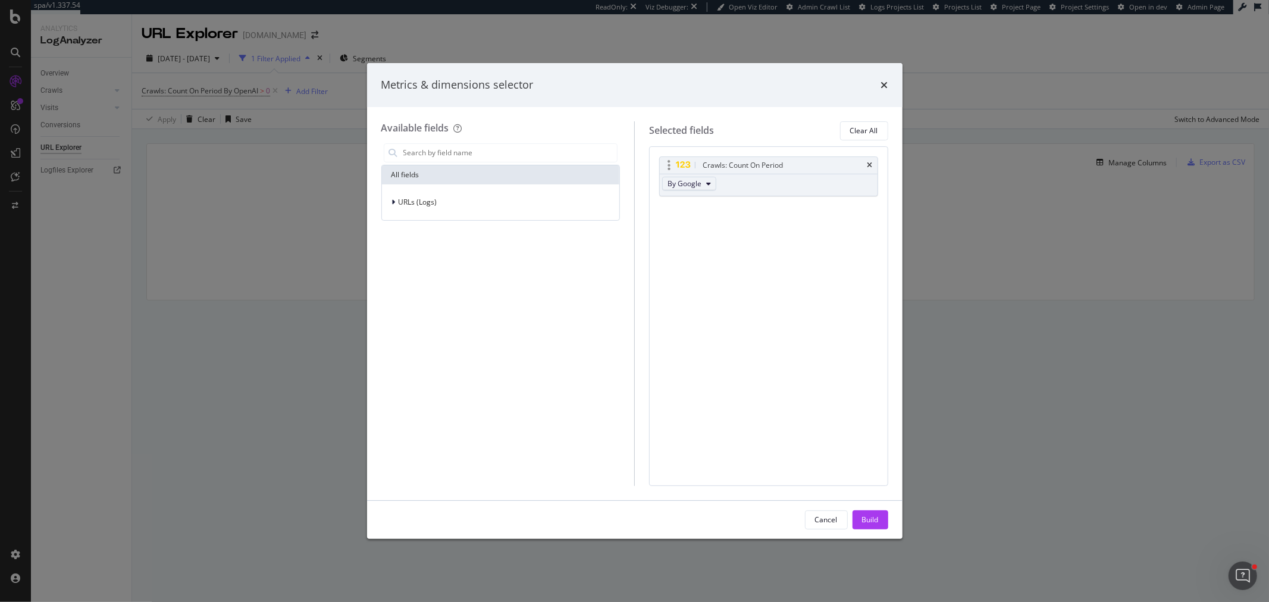
click at [707, 190] on button "By Google" at bounding box center [689, 184] width 54 height 14
click at [718, 266] on span "By GPTBot" at bounding box center [719, 271] width 94 height 11
click at [547, 149] on input "modal" at bounding box center [509, 153] width 215 height 18
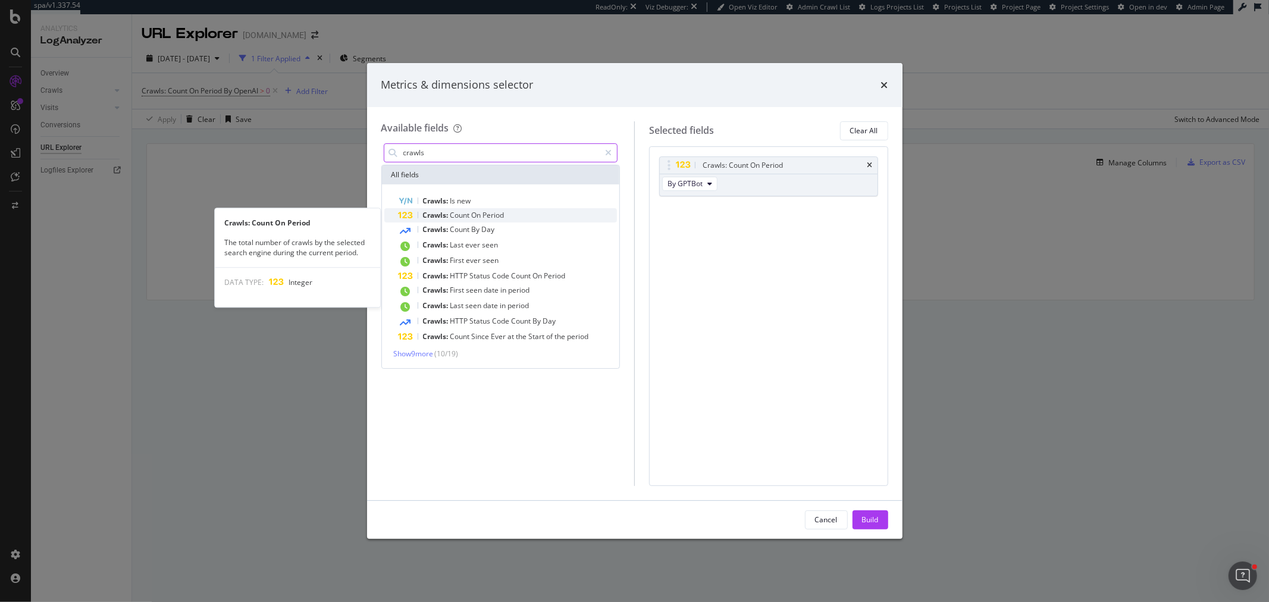
type input "crawls"
click at [518, 215] on div "Crawls: Count On Period" at bounding box center [508, 215] width 219 height 14
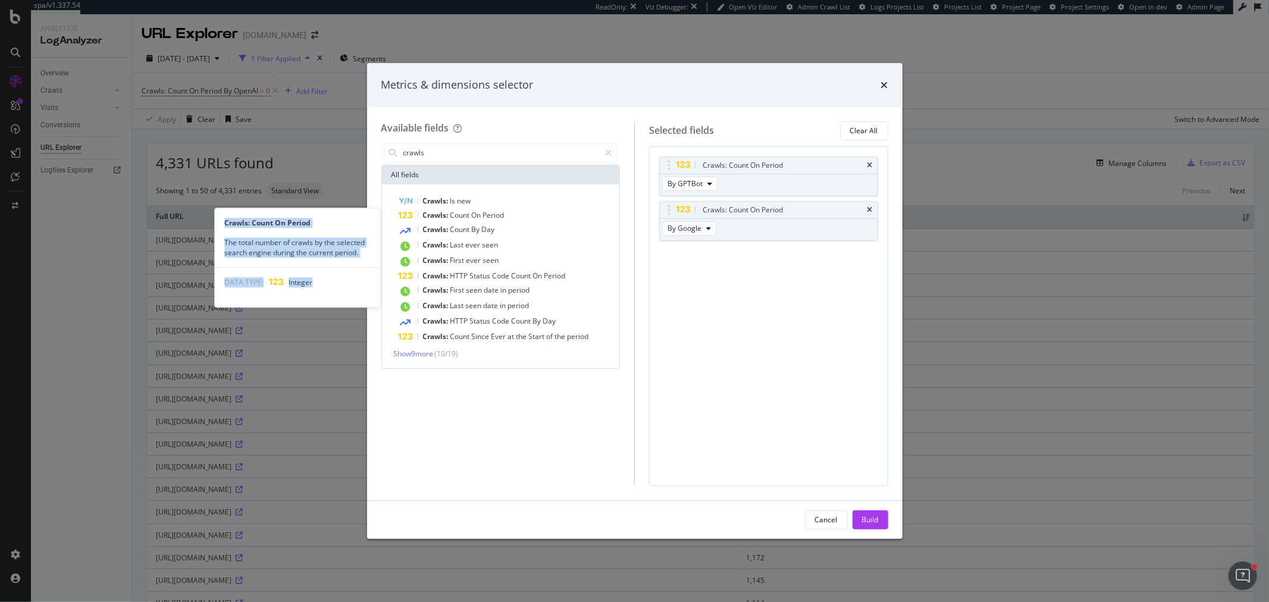
click at [518, 215] on div "Crawls: Count On Period" at bounding box center [508, 215] width 219 height 14
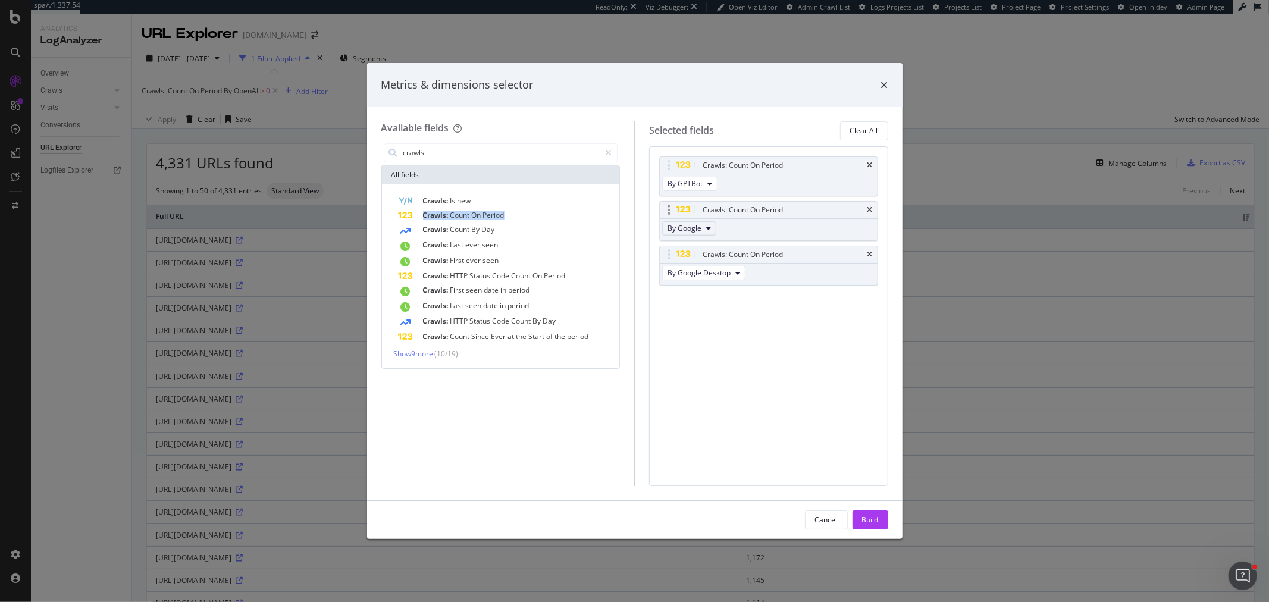
click at [692, 227] on span "By Google" at bounding box center [684, 228] width 34 height 10
click at [724, 277] on div "By ChatGPT-User" at bounding box center [719, 272] width 113 height 17
click at [724, 274] on span "By Google Desktop" at bounding box center [698, 273] width 63 height 10
click at [725, 333] on span "By OAI-SearchBot" at bounding box center [719, 338] width 94 height 11
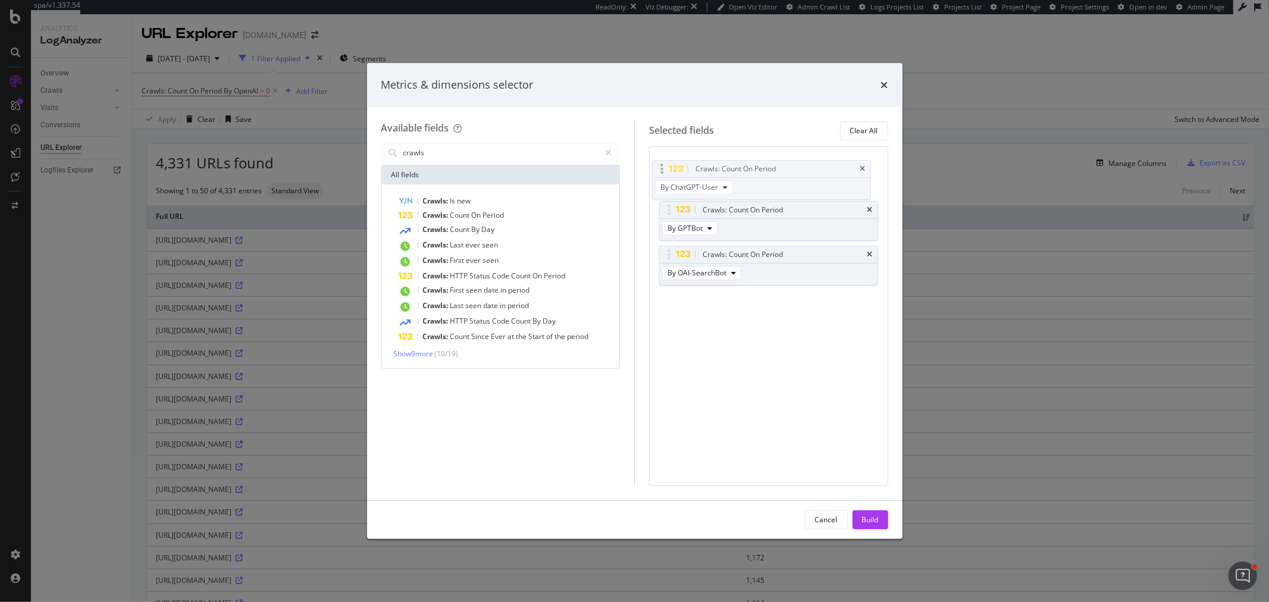
drag, startPoint x: 669, startPoint y: 212, endPoint x: 662, endPoint y: 171, distance: 41.7
click at [662, 171] on body "spa/v1.337.54 ReadOnly: Viz Debugger: Open Viz Editor Admin Crawl List Logs Pro…" at bounding box center [634, 301] width 1269 height 602
drag, startPoint x: 665, startPoint y: 205, endPoint x: 666, endPoint y: 212, distance: 7.2
click at [863, 519] on div "Build" at bounding box center [870, 520] width 17 height 10
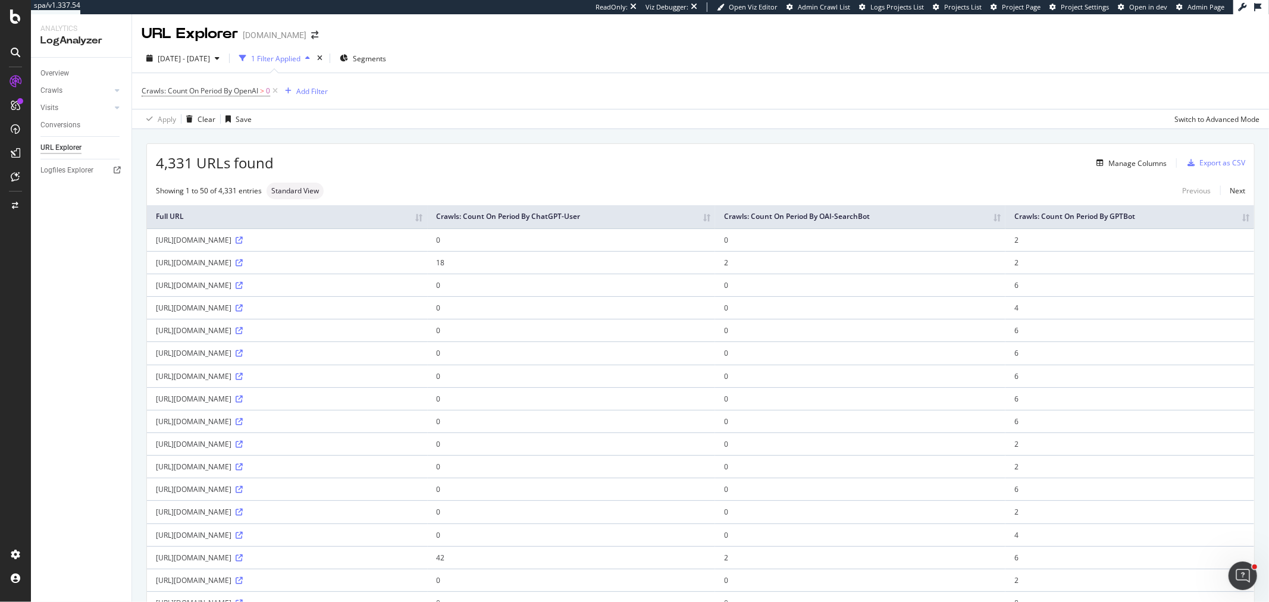
click at [715, 223] on th "Crawls: Count On Period By ChatGPT-User" at bounding box center [571, 216] width 287 height 23
click at [715, 218] on th "Crawls: Count On Period By ChatGPT-User" at bounding box center [571, 216] width 287 height 23
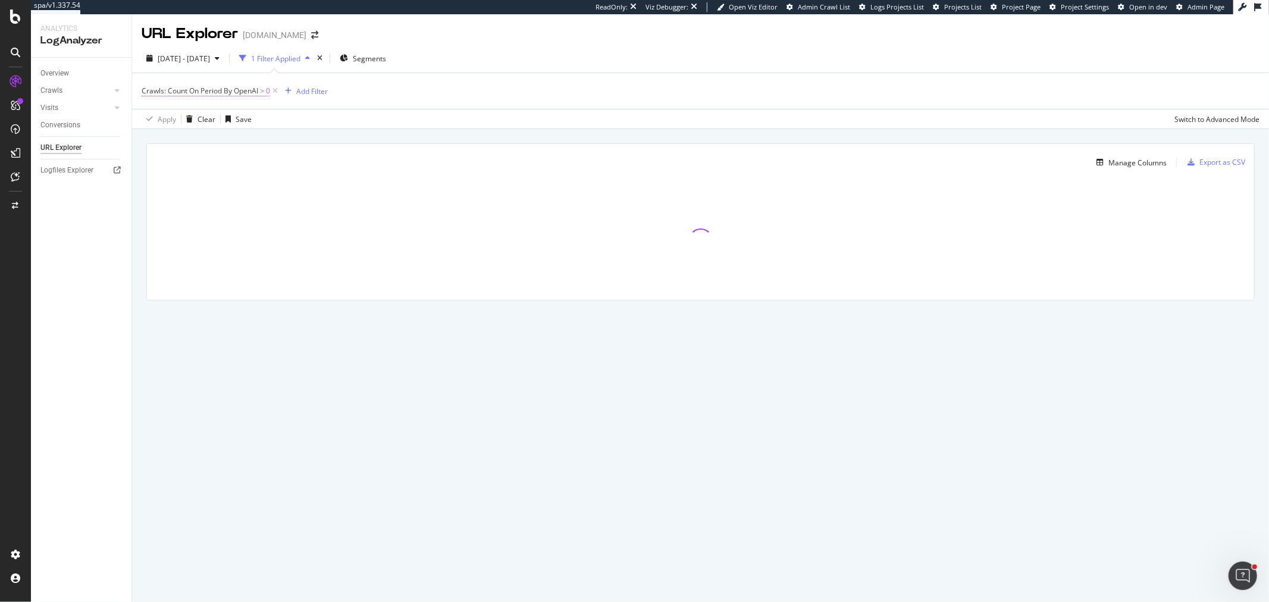
click at [255, 93] on span "Crawls: Count On Period By OpenAI" at bounding box center [200, 91] width 117 height 10
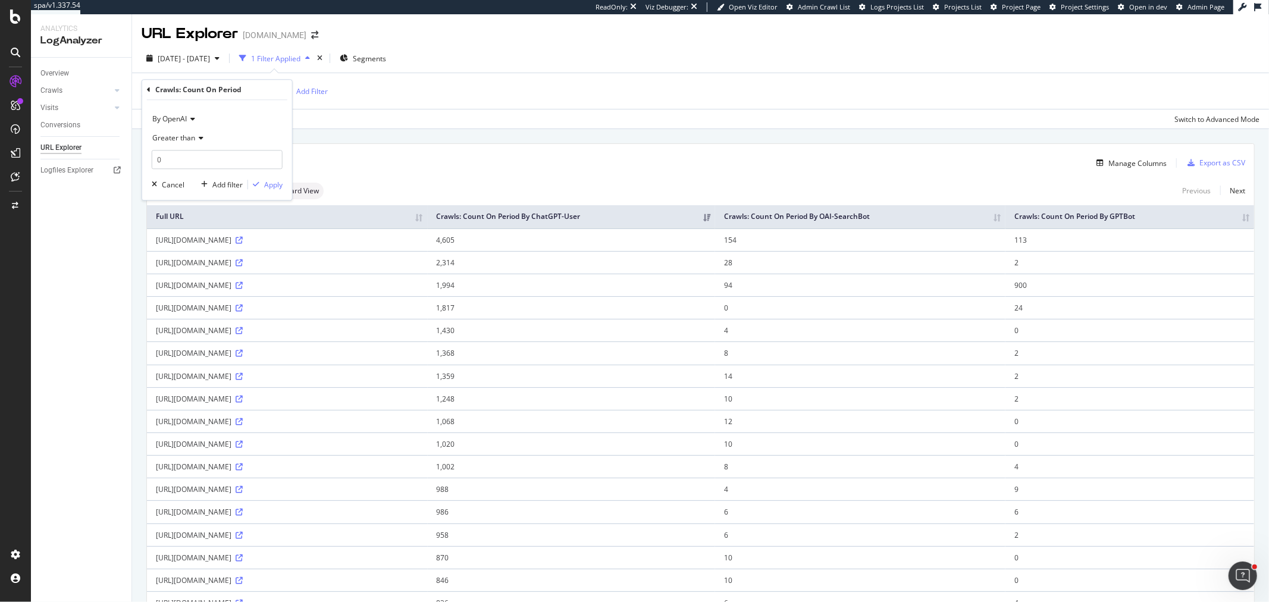
click at [188, 119] on icon at bounding box center [191, 118] width 8 height 7
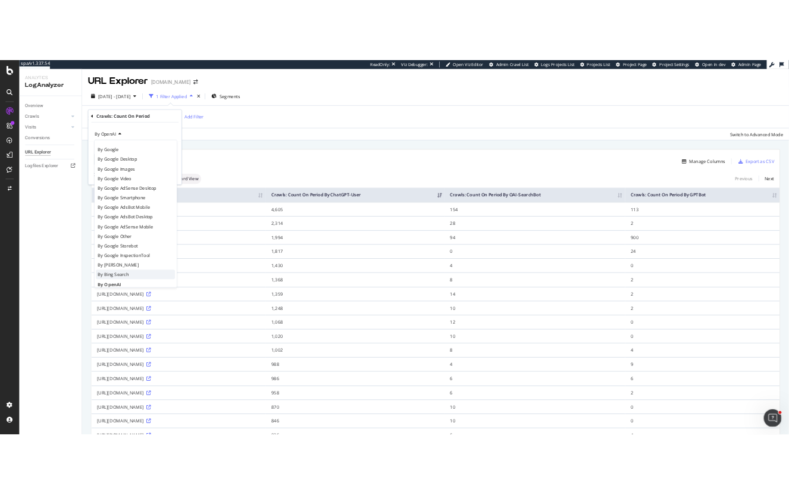
scroll to position [66, 0]
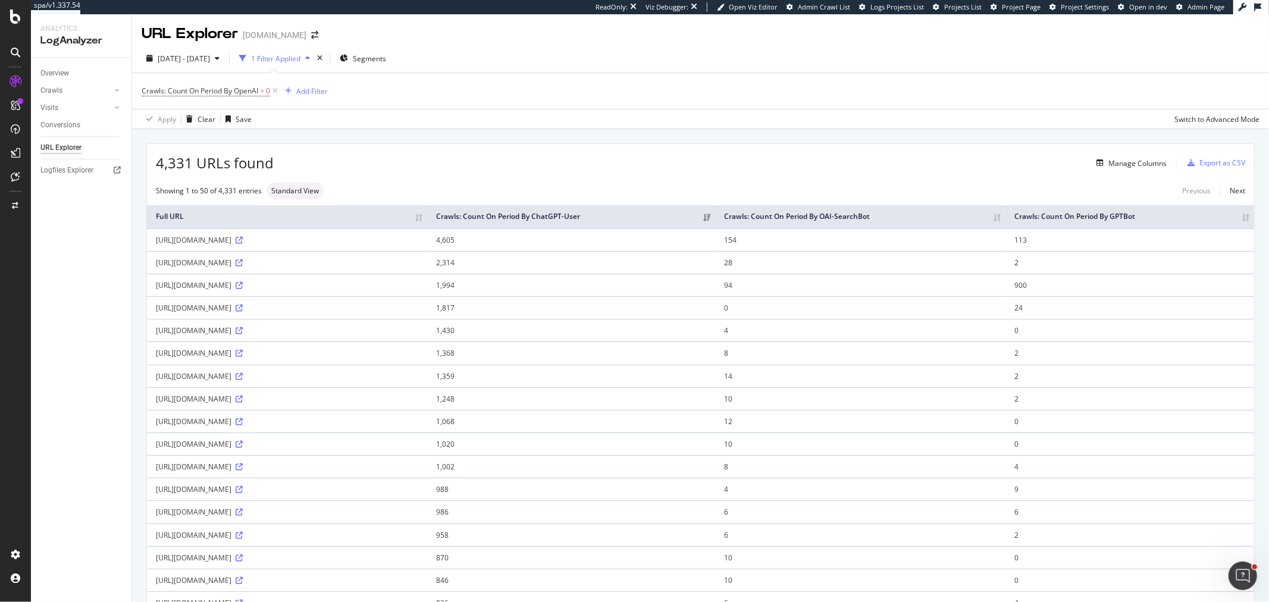
click at [60, 174] on div "RealKeywords" at bounding box center [70, 174] width 53 height 12
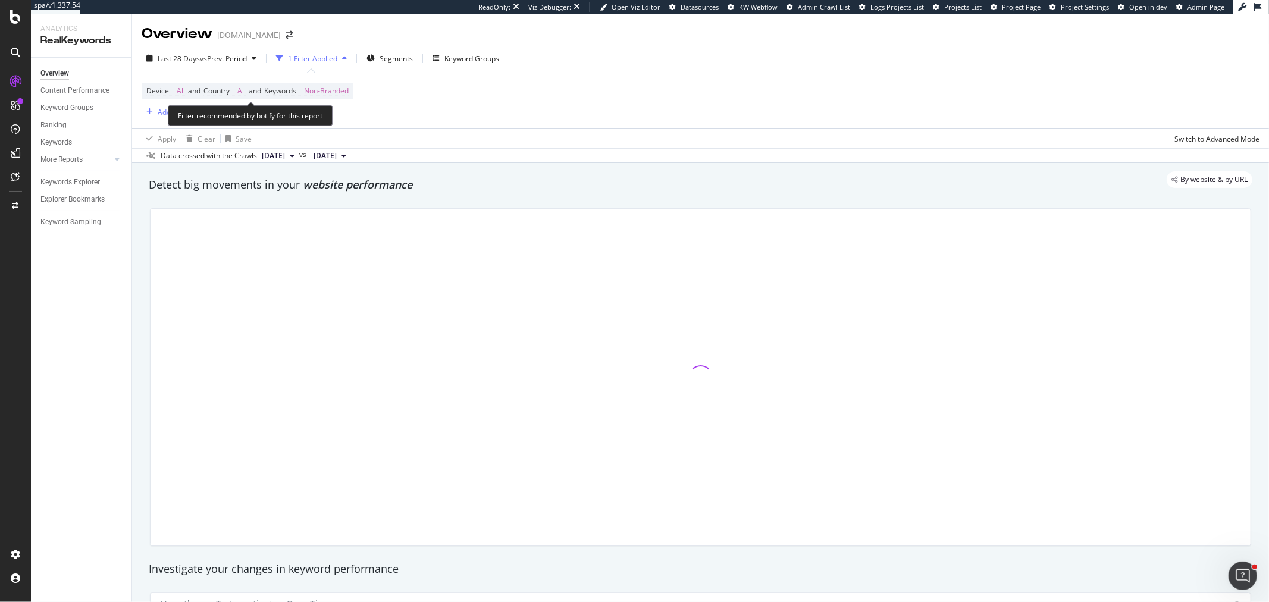
click at [197, 98] on span "Device = All and Country = All and Keywords = Non-Branded" at bounding box center [247, 91] width 202 height 17
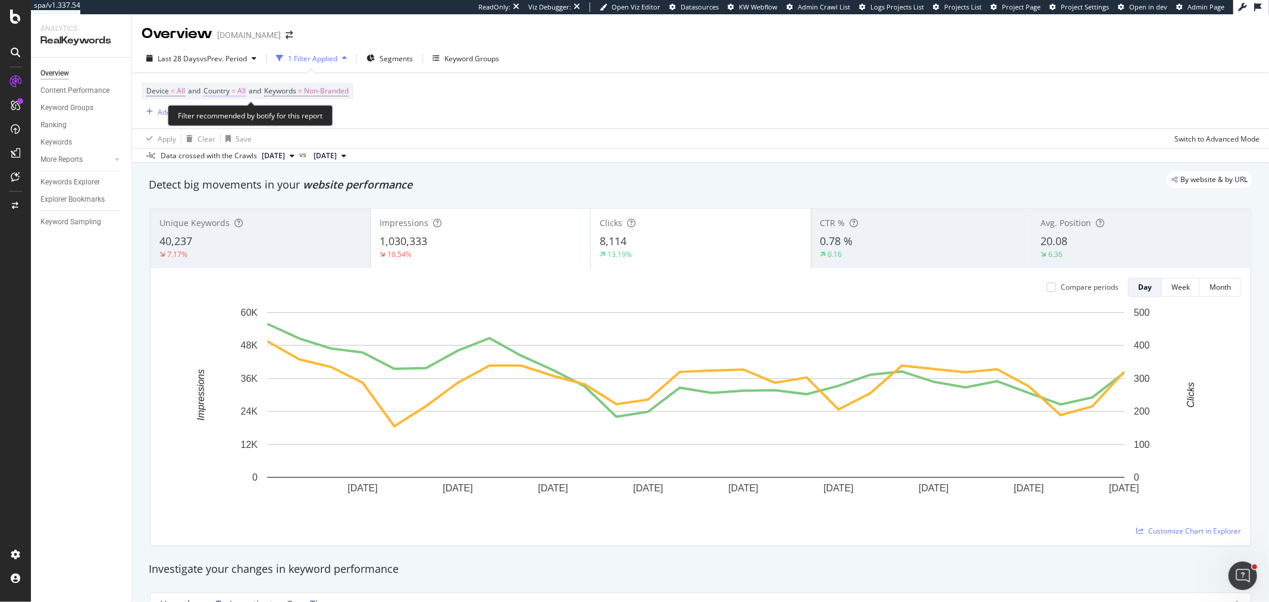
click at [220, 92] on span "Country" at bounding box center [216, 91] width 26 height 10
click at [237, 117] on div "All" at bounding box center [282, 118] width 131 height 19
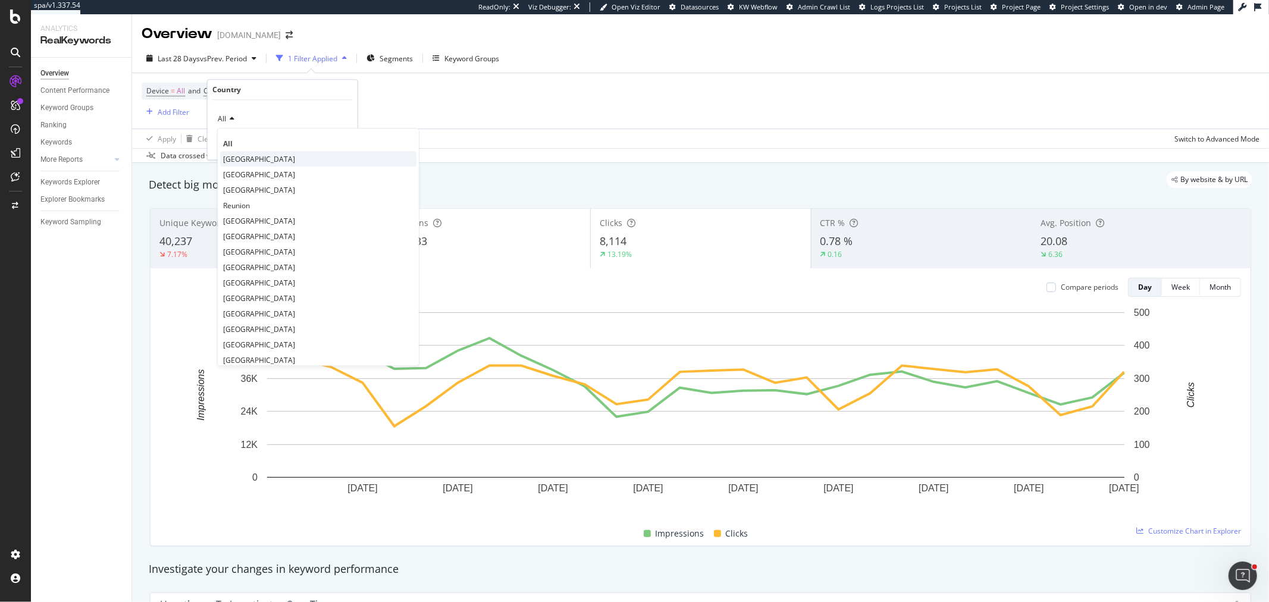
click at [250, 163] on div "[GEOGRAPHIC_DATA]" at bounding box center [318, 158] width 196 height 15
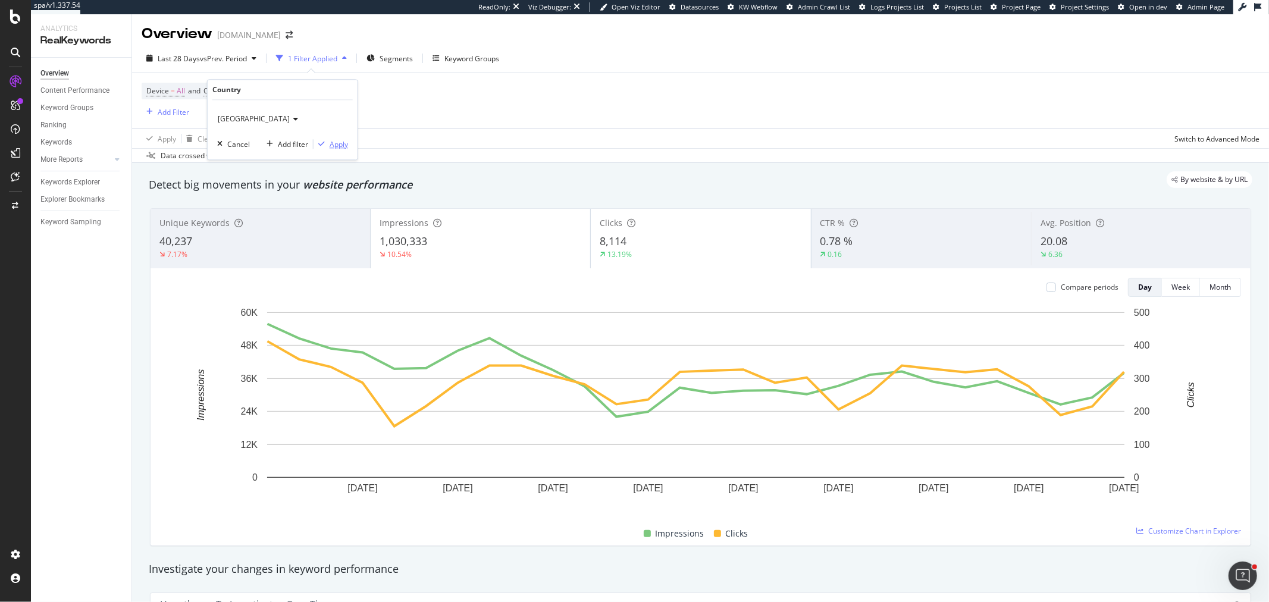
click at [326, 146] on div "button" at bounding box center [321, 143] width 16 height 7
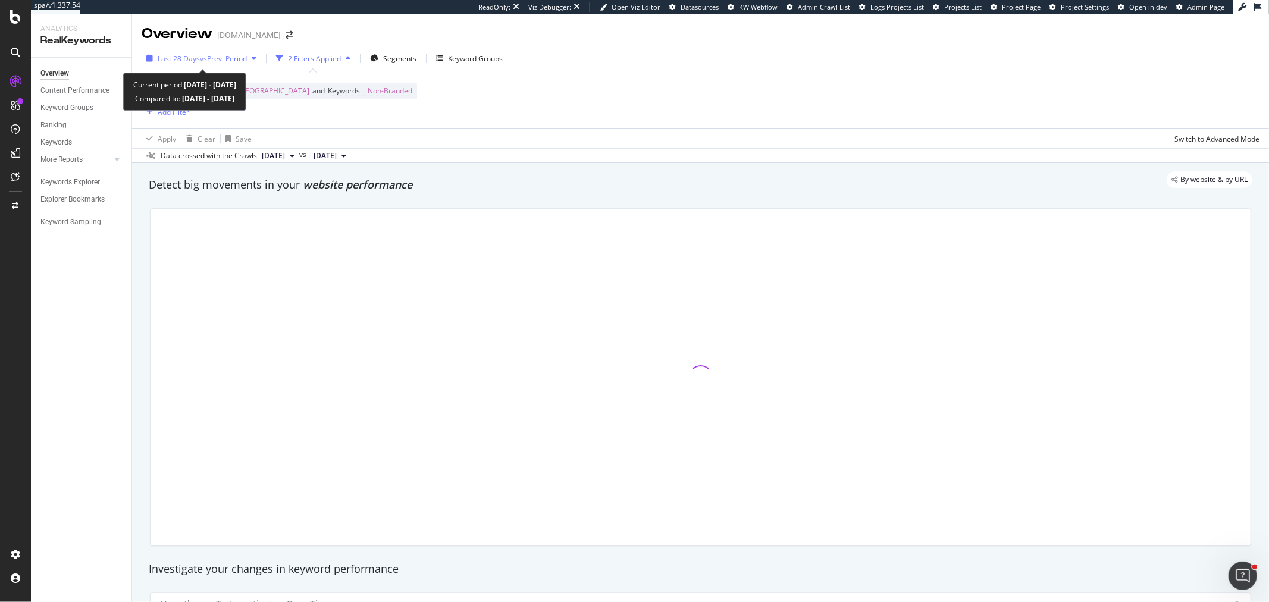
click at [218, 57] on span "vs Prev. Period" at bounding box center [223, 59] width 47 height 10
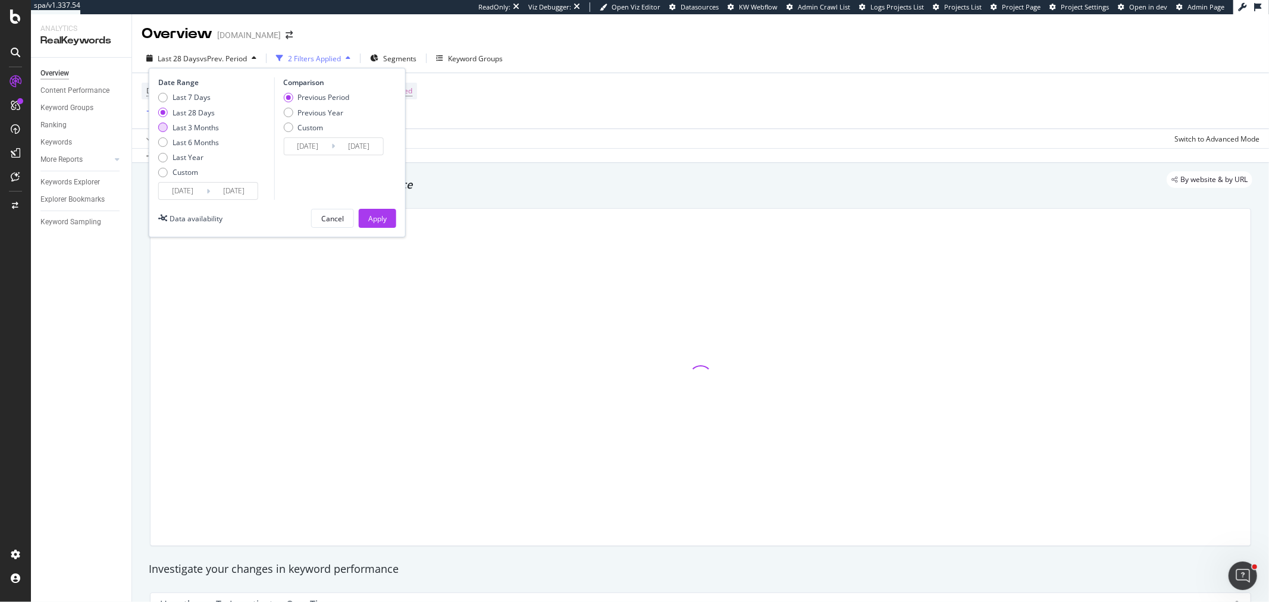
click at [192, 126] on div "Last 3 Months" at bounding box center [196, 128] width 46 height 10
type input "[DATE]"
click at [377, 211] on div "Apply" at bounding box center [377, 218] width 18 height 18
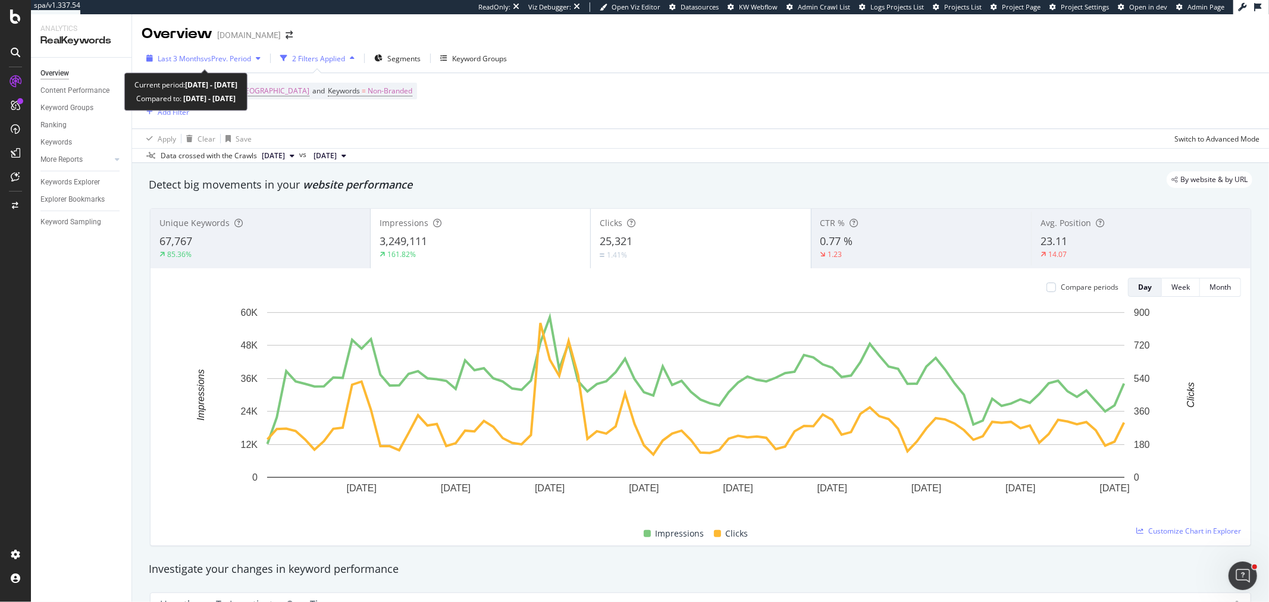
click at [229, 65] on div "Last 3 Months vs Prev. Period" at bounding box center [204, 58] width 124 height 18
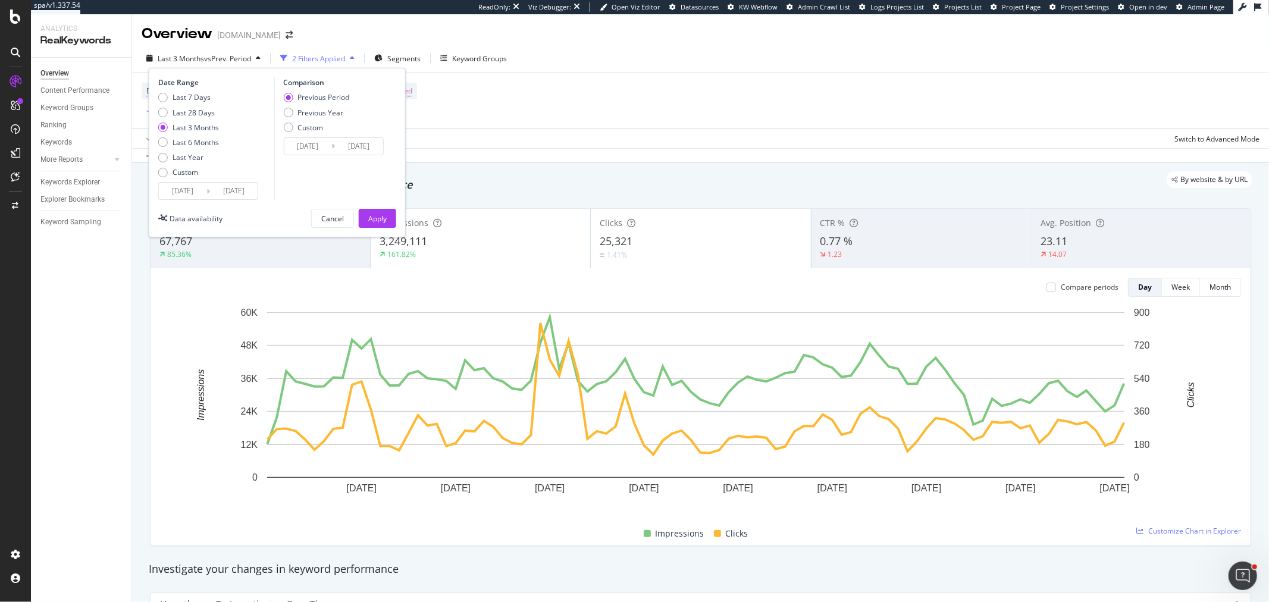
click at [204, 151] on div "Last 7 Days Last 28 Days Last 3 Months Last 6 Months Last Year Custom" at bounding box center [188, 137] width 61 height 90
click at [204, 143] on div "Last 6 Months" at bounding box center [196, 142] width 46 height 10
type input "[DATE]"
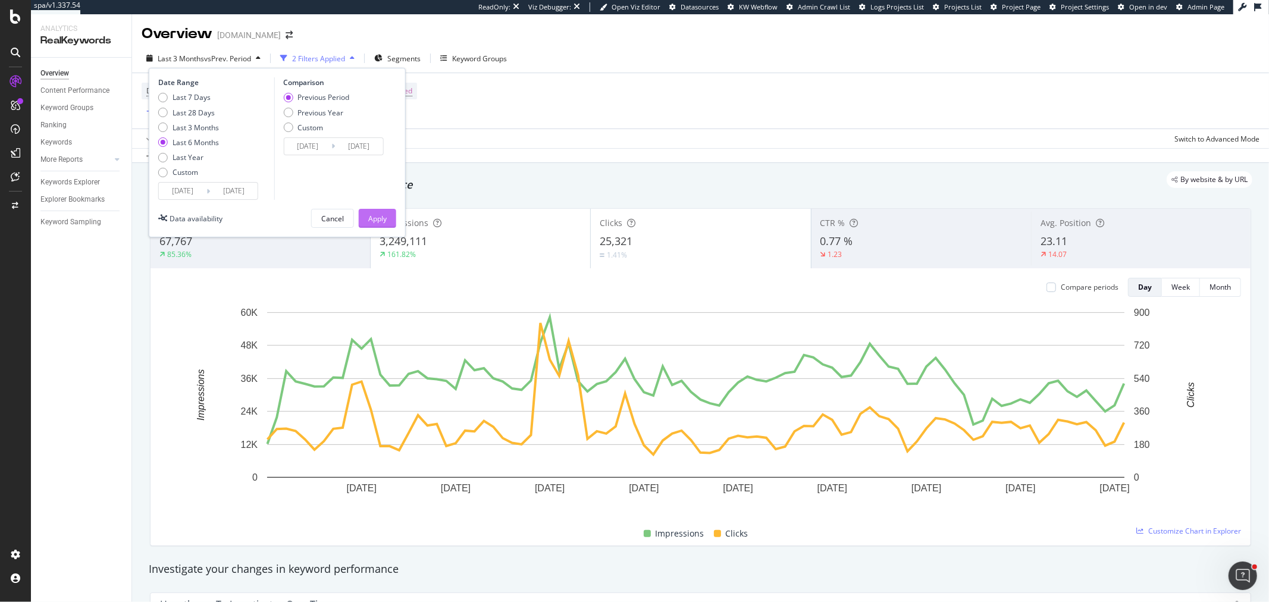
click at [394, 219] on button "Apply" at bounding box center [377, 218] width 37 height 19
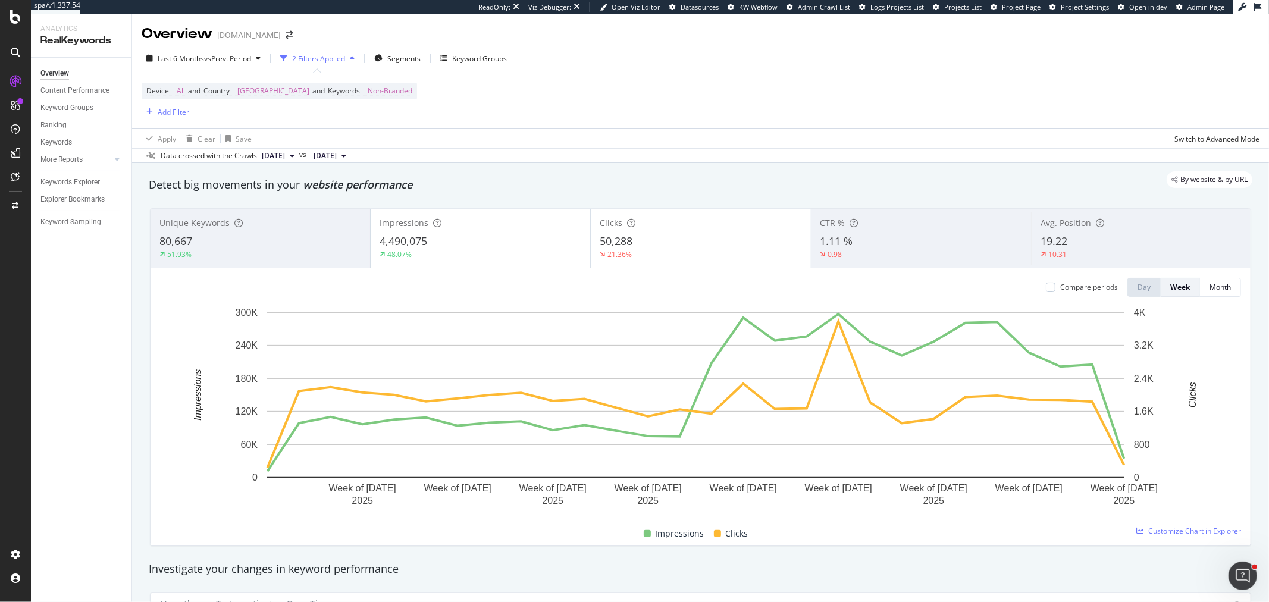
click at [1075, 242] on div "19.22" at bounding box center [1140, 241] width 201 height 15
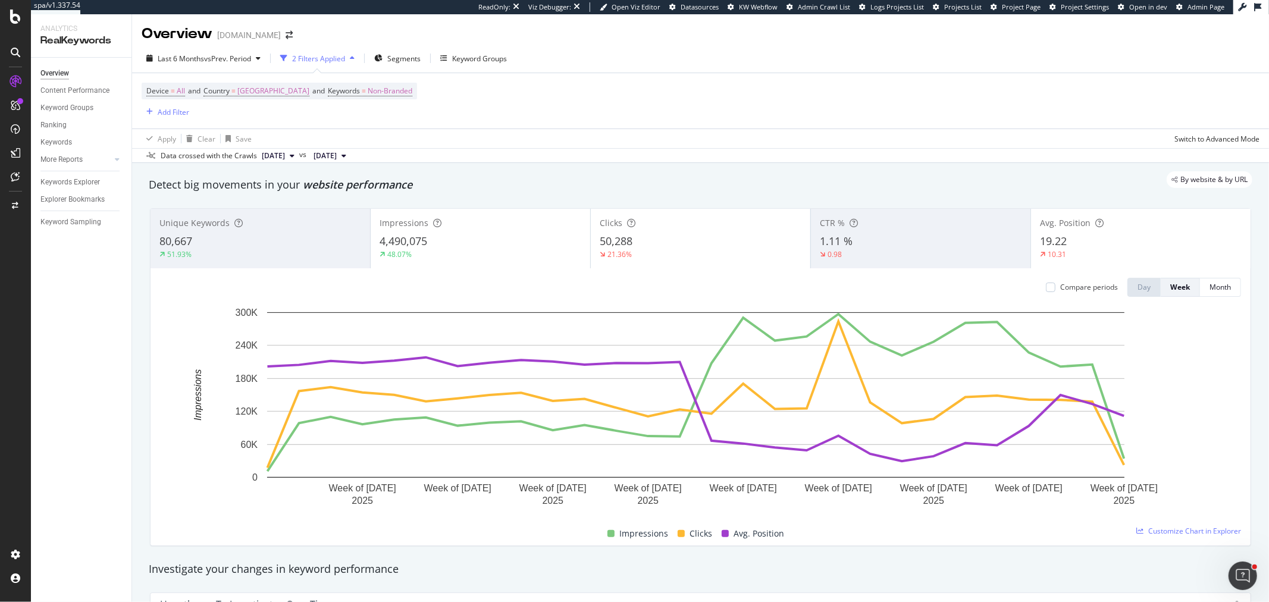
click at [854, 256] on div "0.98" at bounding box center [921, 254] width 202 height 11
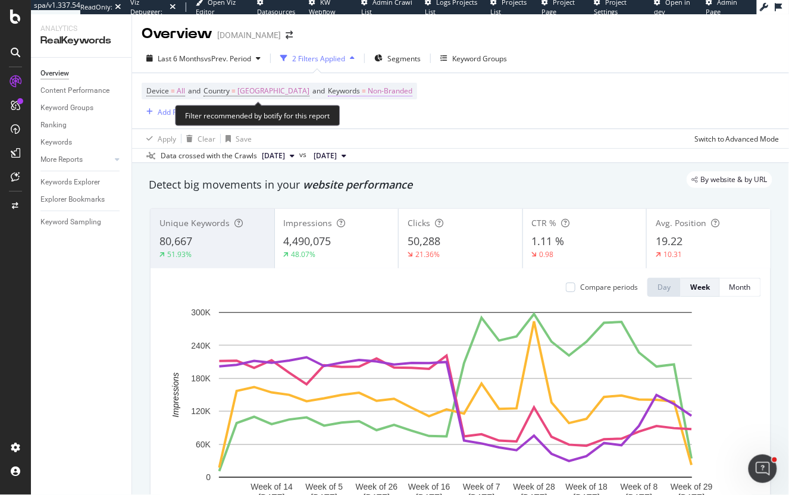
click at [368, 93] on span "Non-Branded" at bounding box center [390, 91] width 45 height 17
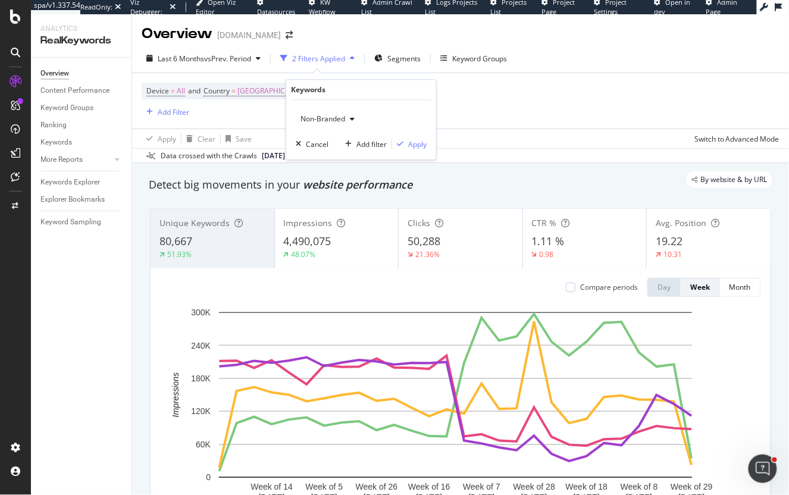
click at [319, 125] on div "Non-Branded" at bounding box center [328, 119] width 64 height 18
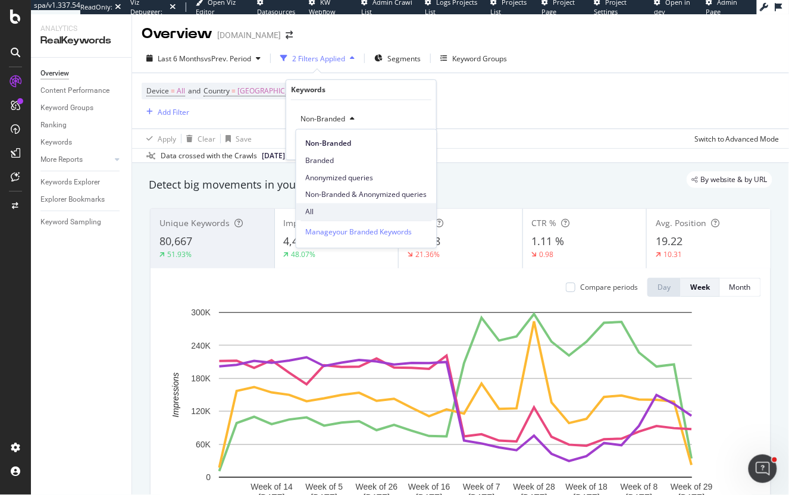
click at [334, 218] on div "All" at bounding box center [366, 211] width 140 height 17
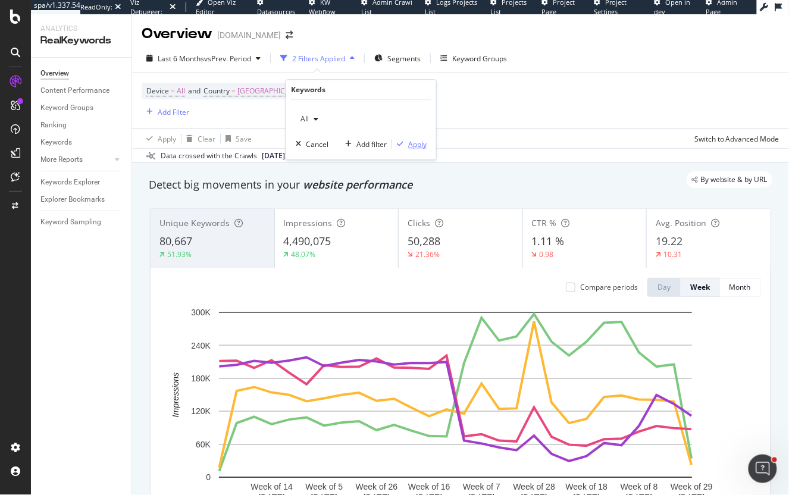
click at [417, 142] on div "Apply" at bounding box center [417, 144] width 18 height 10
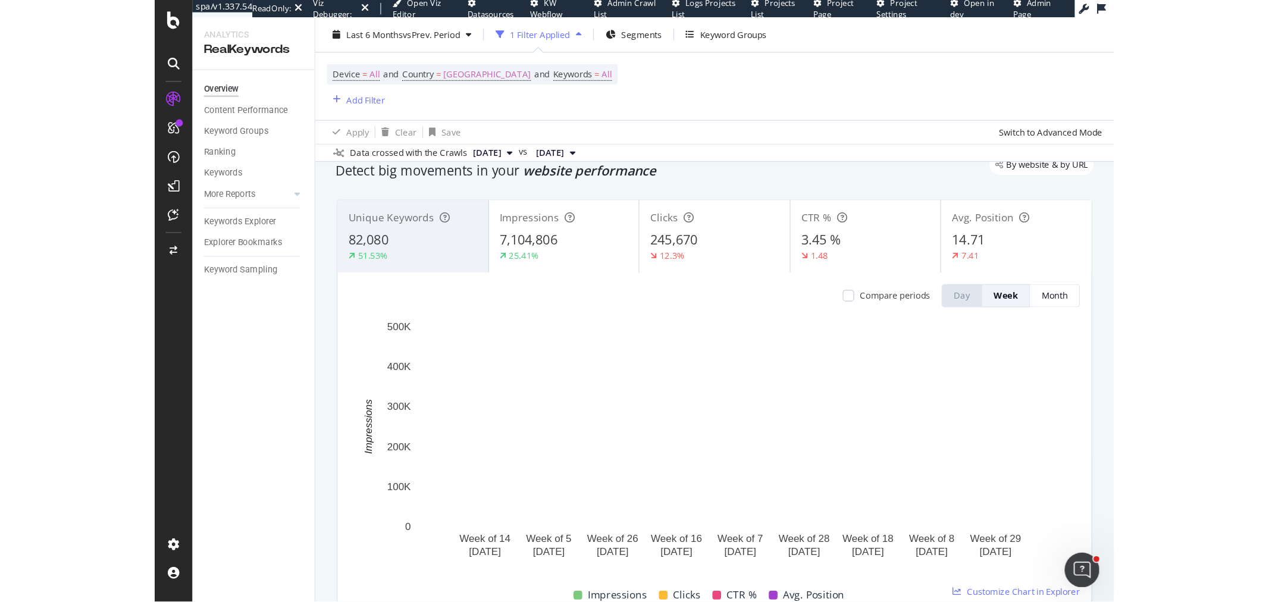
scroll to position [66, 0]
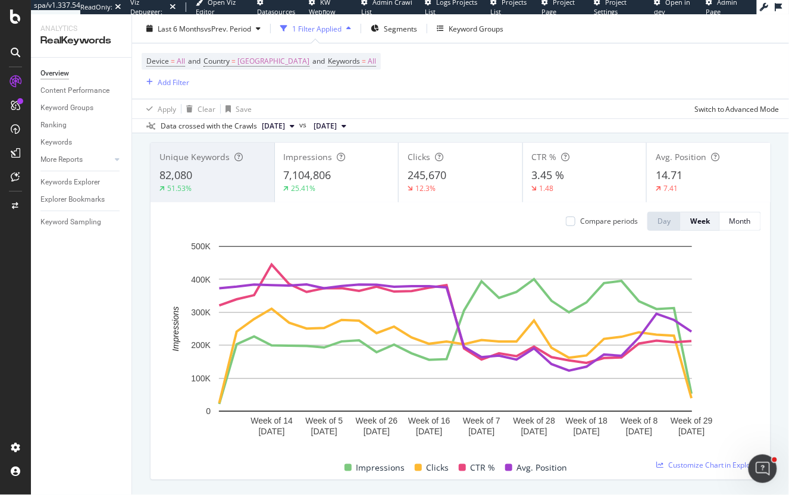
click at [236, 177] on div "82,080" at bounding box center [212, 175] width 106 height 15
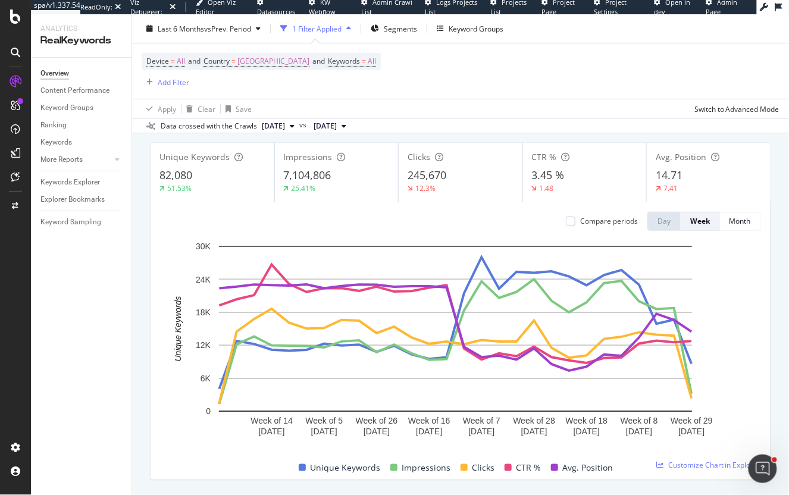
click at [236, 177] on div "82,080" at bounding box center [212, 175] width 106 height 15
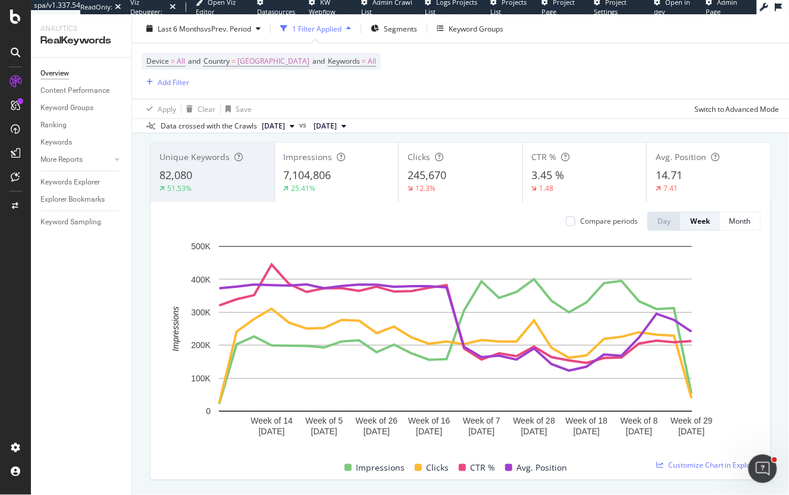
click at [247, 177] on div "82,080" at bounding box center [212, 175] width 106 height 15
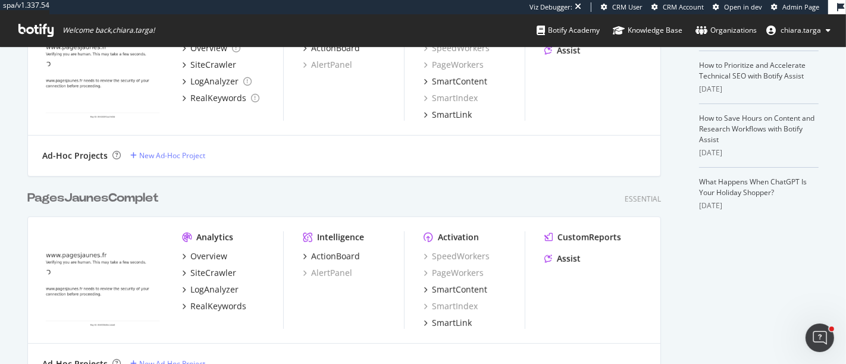
scroll to position [396, 0]
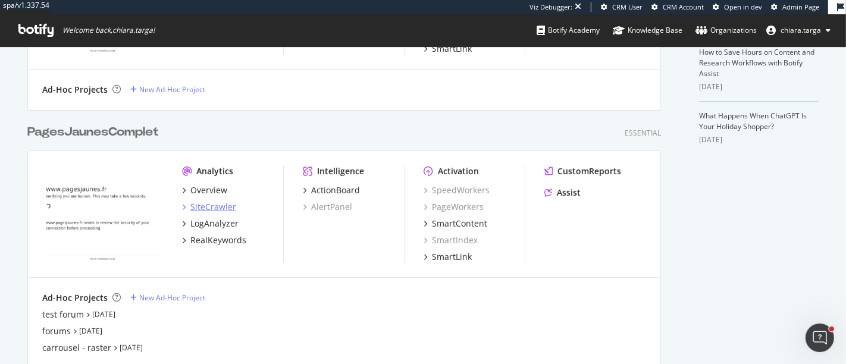
click at [205, 153] on div "SiteCrawler" at bounding box center [213, 207] width 46 height 12
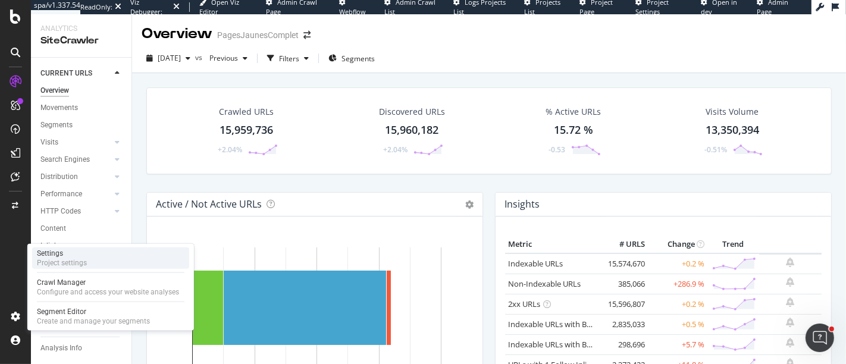
click at [62, 153] on div "Project settings" at bounding box center [62, 263] width 50 height 10
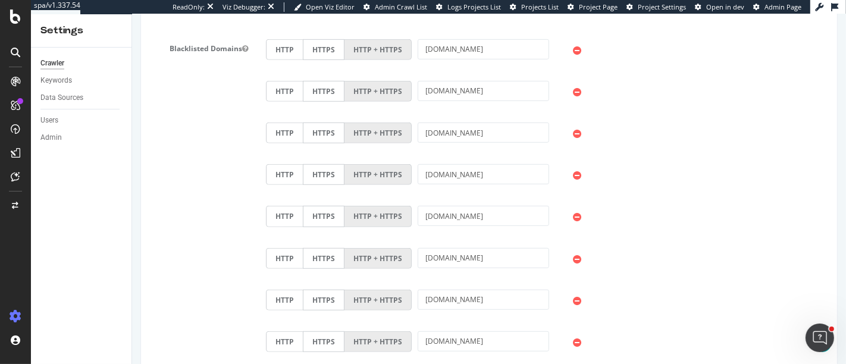
scroll to position [528, 0]
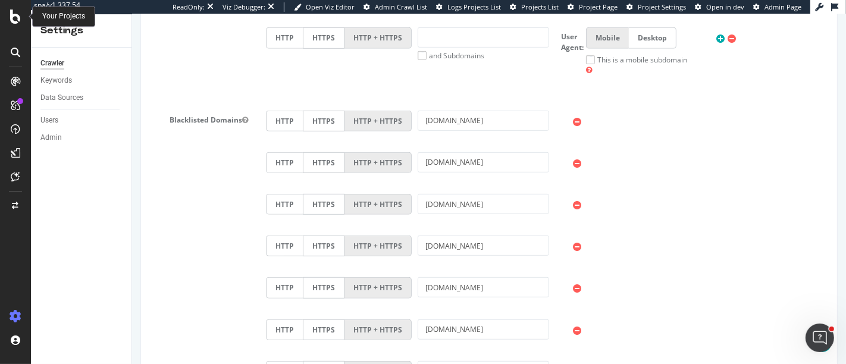
click at [12, 11] on icon at bounding box center [15, 17] width 11 height 14
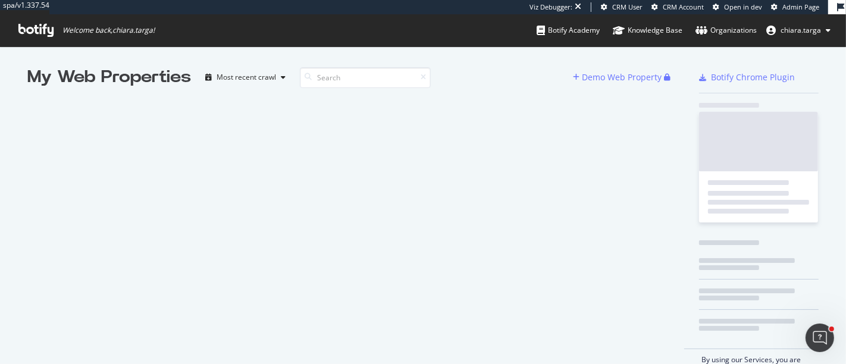
scroll to position [354, 826]
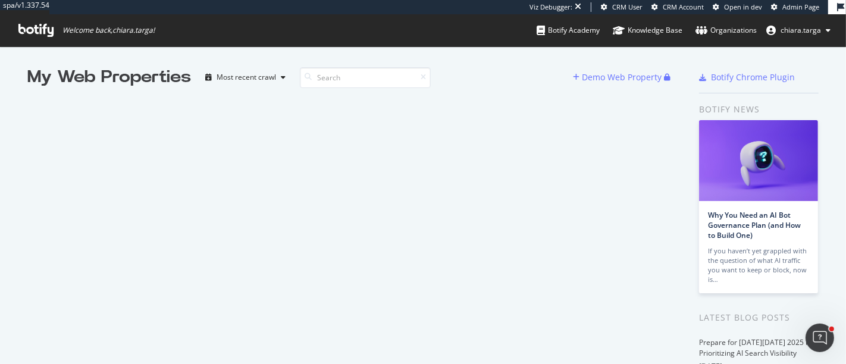
click at [416, 92] on div "My Web Properties Most recent crawl Demo Web Property" at bounding box center [355, 324] width 657 height 519
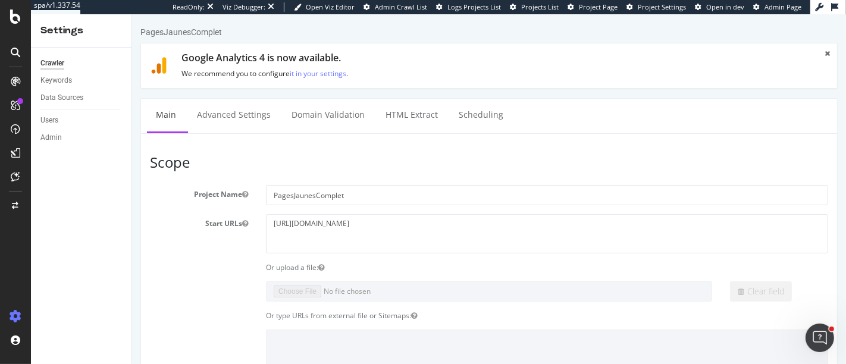
click at [56, 61] on div "Crawler" at bounding box center [52, 63] width 24 height 12
click at [20, 85] on div at bounding box center [15, 81] width 19 height 19
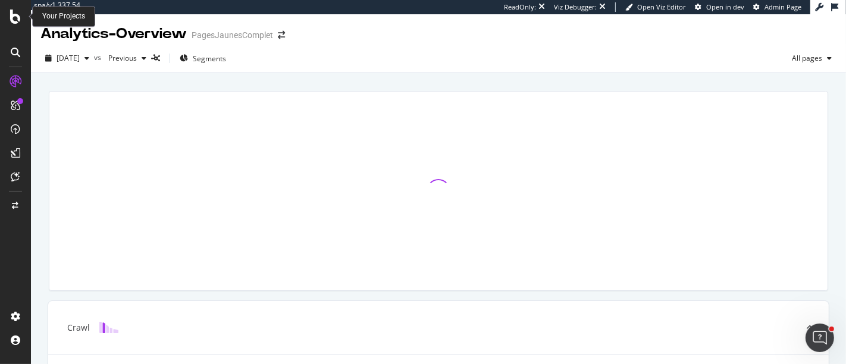
click at [12, 15] on icon at bounding box center [15, 17] width 11 height 14
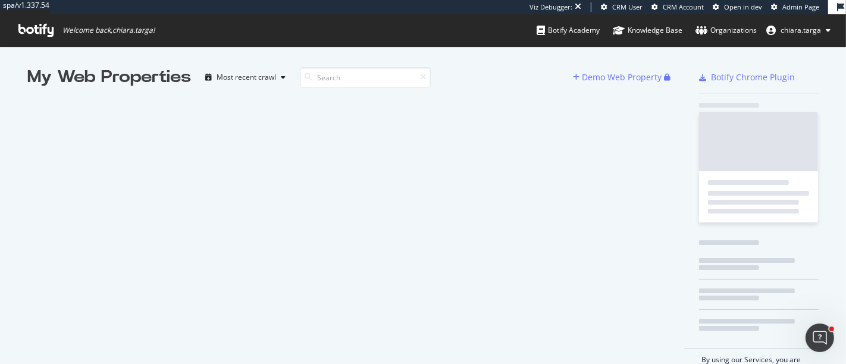
scroll to position [354, 826]
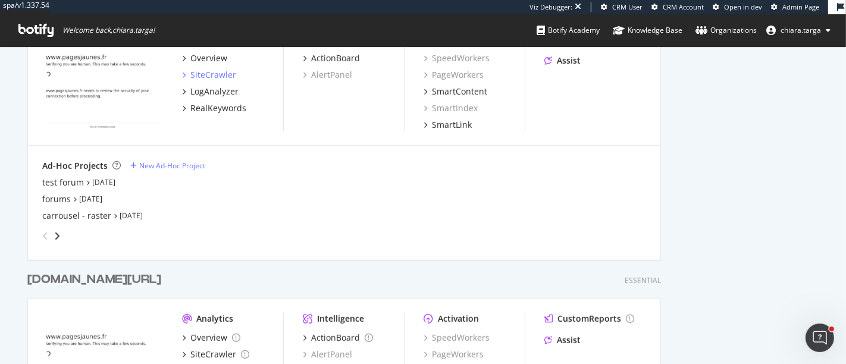
scroll to position [648, 0]
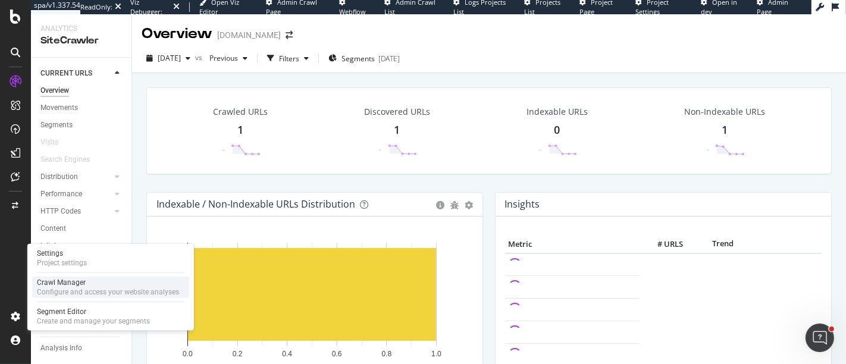
click at [70, 286] on div "Crawl Manager" at bounding box center [108, 283] width 142 height 10
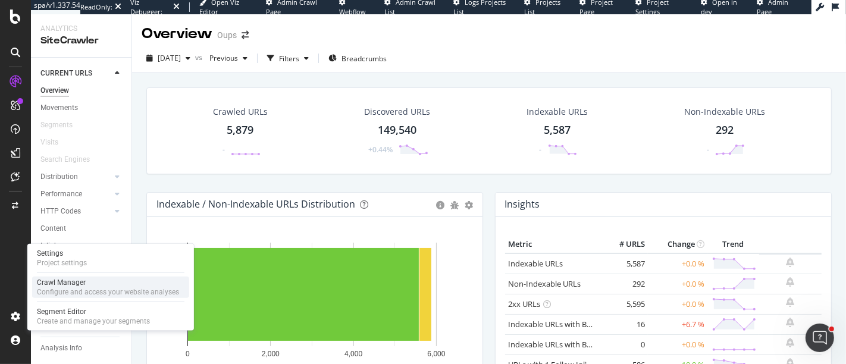
click at [62, 294] on div "Configure and access your website analyses" at bounding box center [108, 292] width 142 height 10
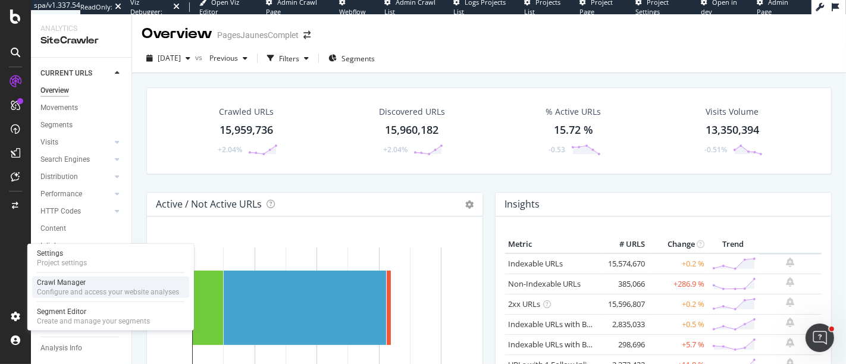
click at [81, 293] on div "Configure and access your website analyses" at bounding box center [108, 292] width 142 height 10
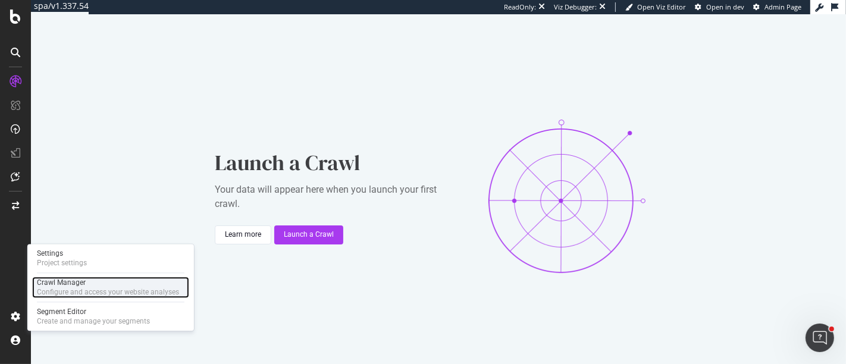
click at [61, 290] on div "Configure and access your website analyses" at bounding box center [108, 292] width 142 height 10
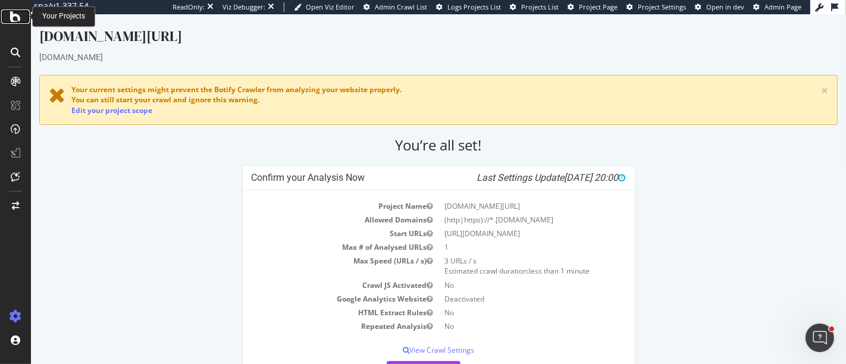
click at [17, 21] on icon at bounding box center [15, 17] width 11 height 14
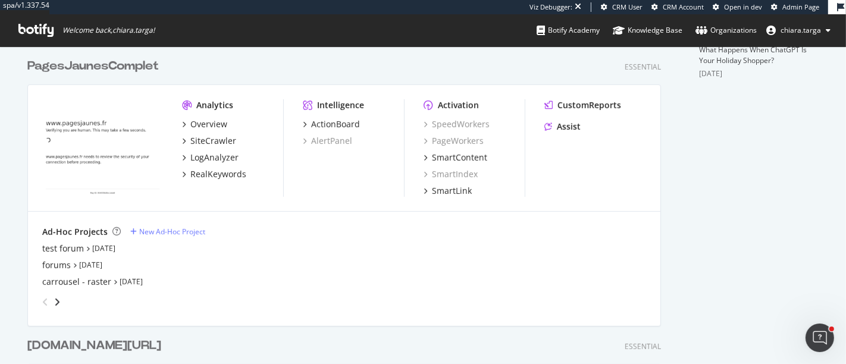
scroll to position [648, 0]
